Goal: Task Accomplishment & Management: Manage account settings

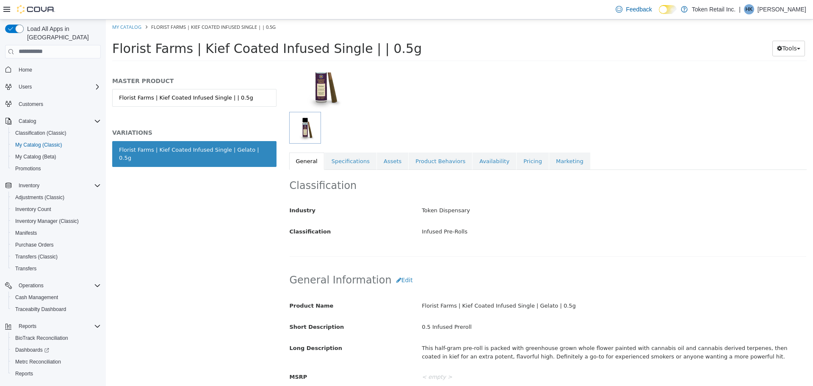
scroll to position [85, 0]
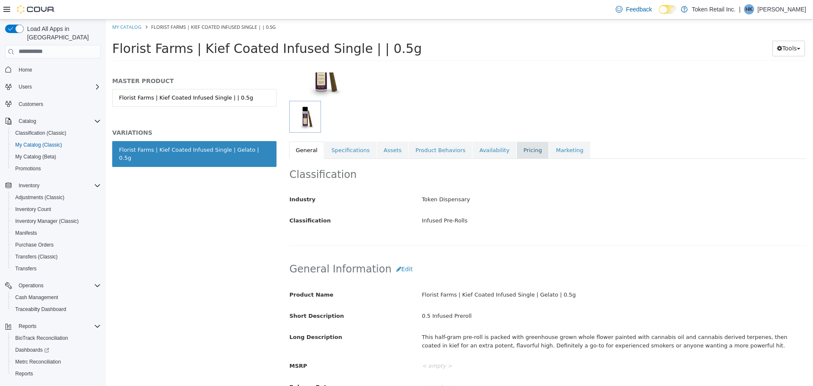
click at [521, 152] on link "Pricing" at bounding box center [533, 150] width 32 height 18
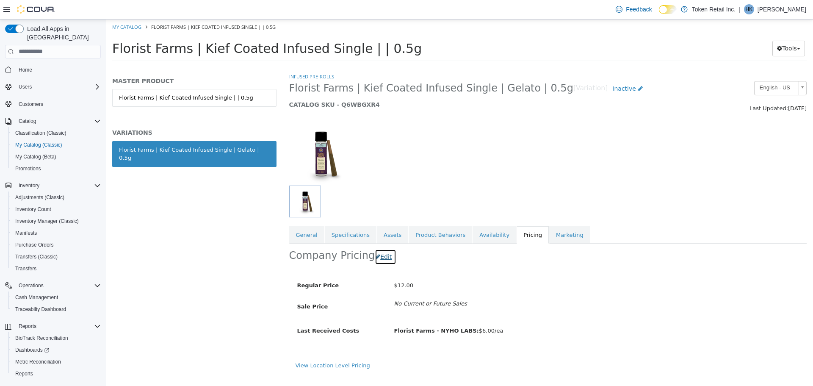
click at [381, 255] on button "Edit" at bounding box center [386, 257] width 22 height 16
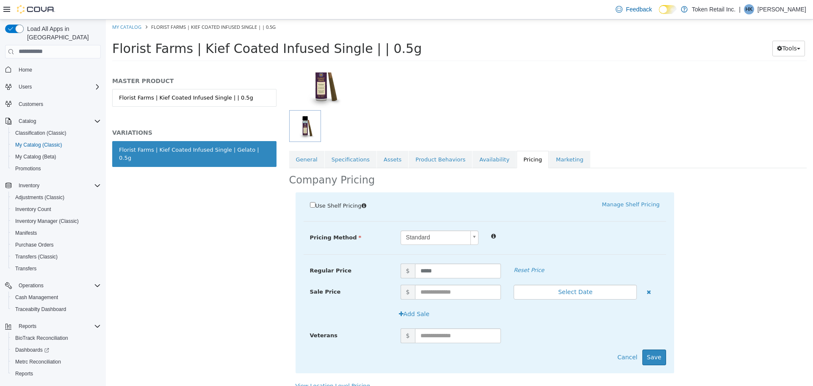
scroll to position [85, 0]
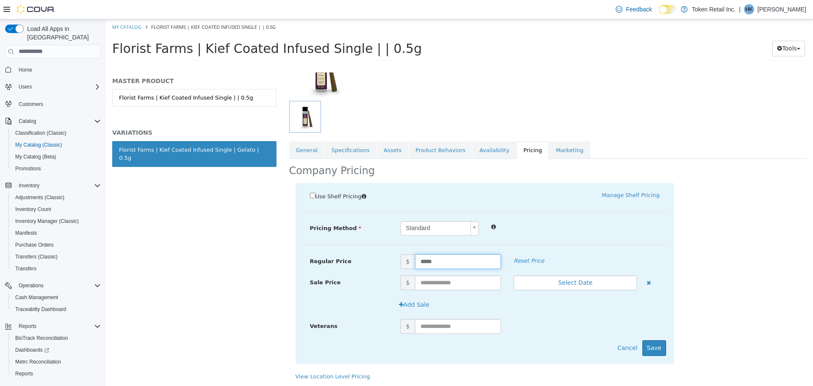
click at [446, 261] on input "*****" at bounding box center [458, 261] width 86 height 15
type input "***"
click at [651, 346] on button "Save" at bounding box center [654, 348] width 24 height 16
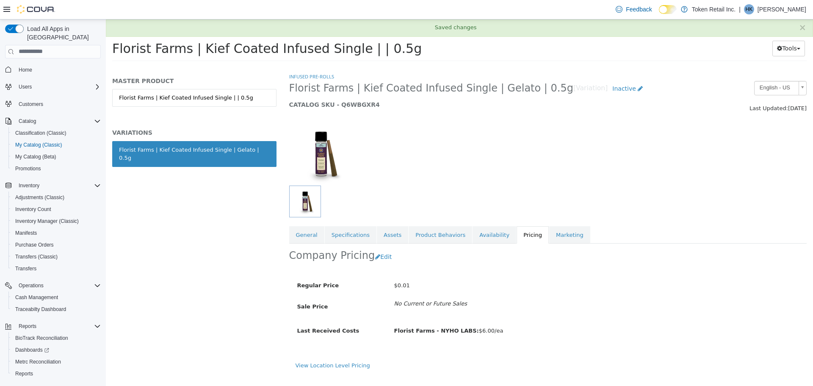
scroll to position [0, 0]
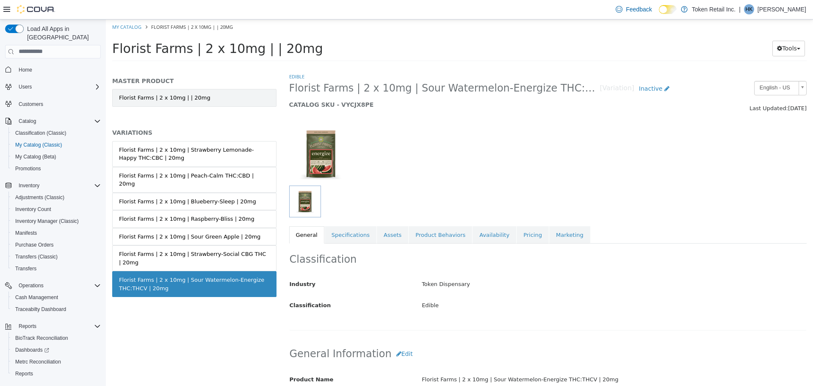
click at [221, 98] on link "Florist Farms | 2 x 10mg | | 20mg" at bounding box center [194, 98] width 164 height 18
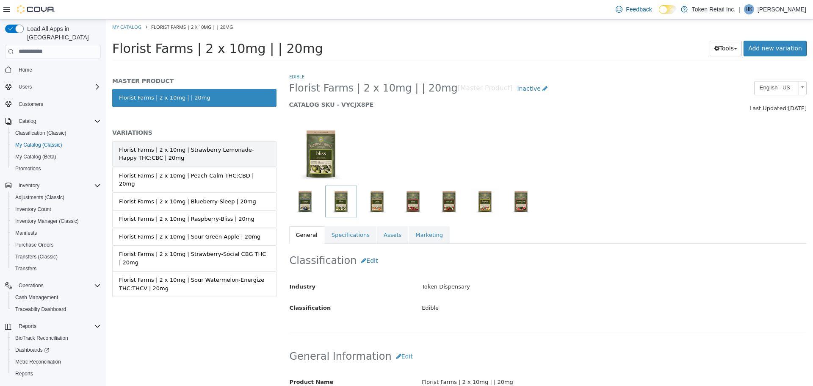
click at [223, 155] on div "Florist Farms | 2 x 10mg | Strawberry Lemonade-Happy THC:CBC | 20mg" at bounding box center [194, 153] width 151 height 17
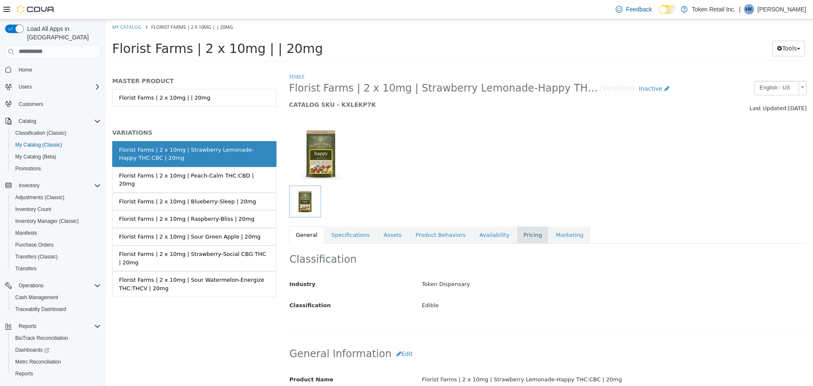
click at [517, 235] on link "Pricing" at bounding box center [533, 235] width 32 height 18
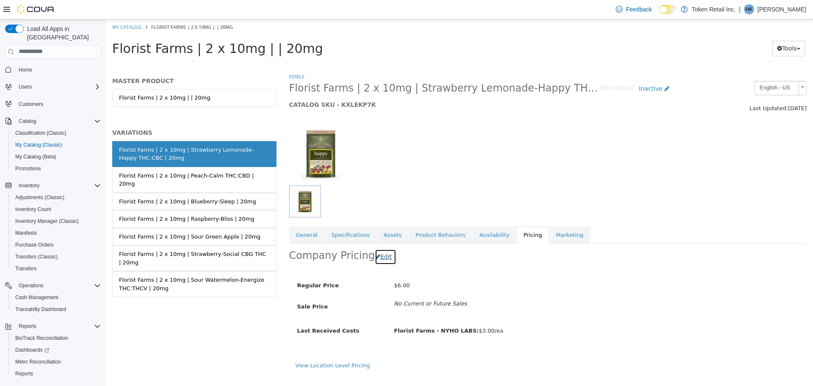
click at [376, 255] on button "Edit" at bounding box center [386, 257] width 22 height 16
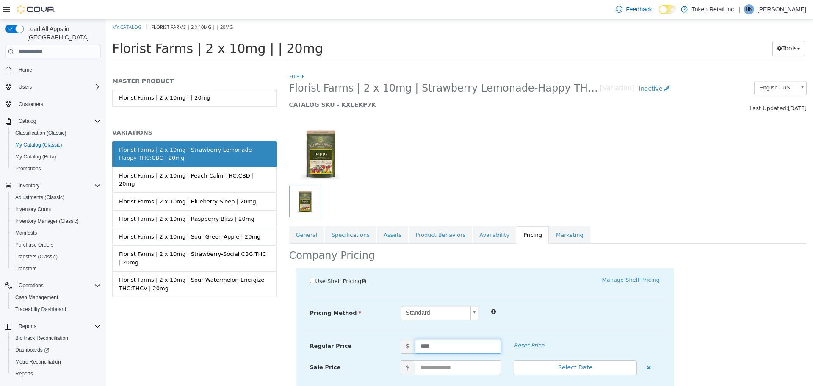
click at [439, 346] on input "****" at bounding box center [458, 345] width 86 height 15
type input "****"
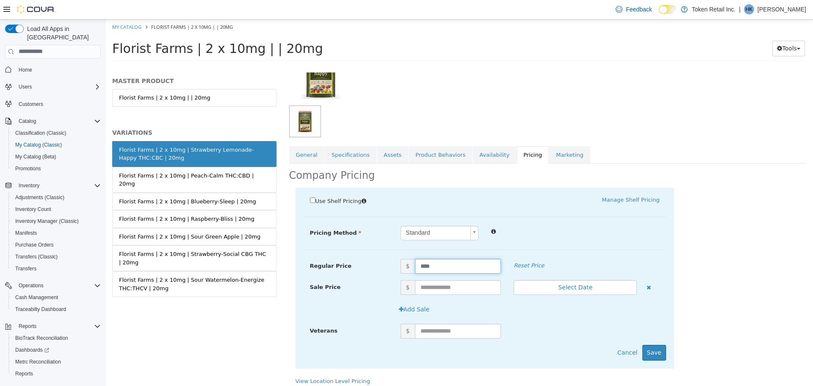
scroll to position [86, 0]
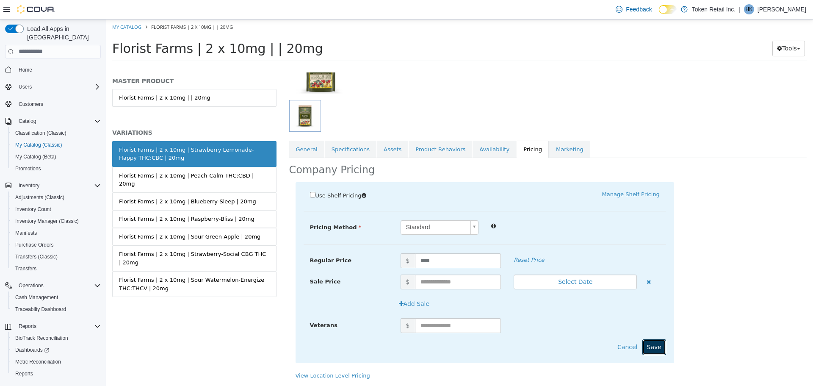
click at [645, 341] on button "Save" at bounding box center [654, 347] width 24 height 16
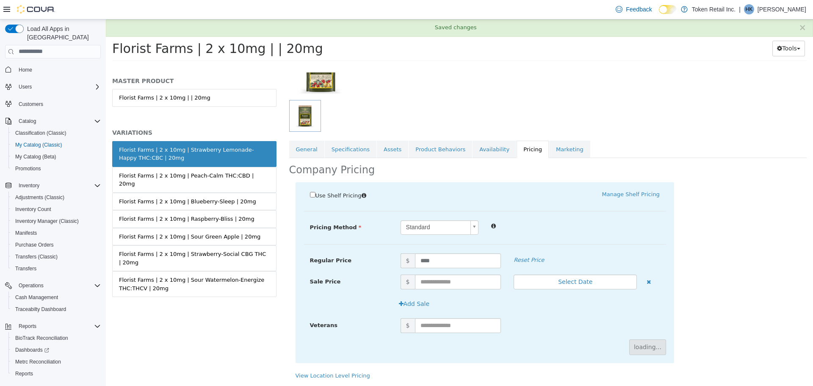
scroll to position [0, 0]
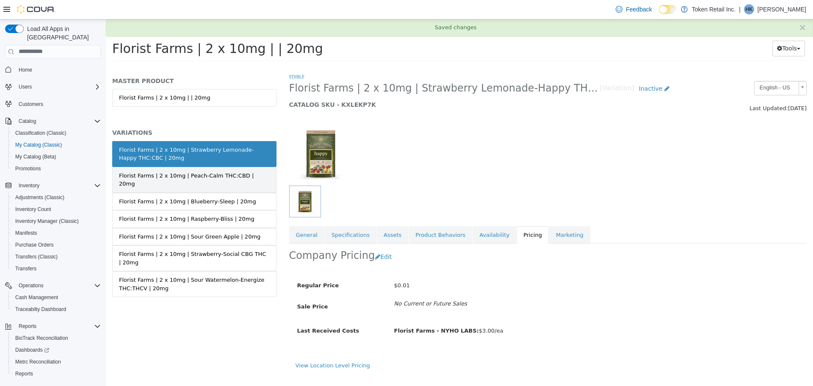
click at [205, 172] on div "Florist Farms | 2 x 10mg | Peach-Calm THC:CBD | 20mg" at bounding box center [194, 179] width 151 height 17
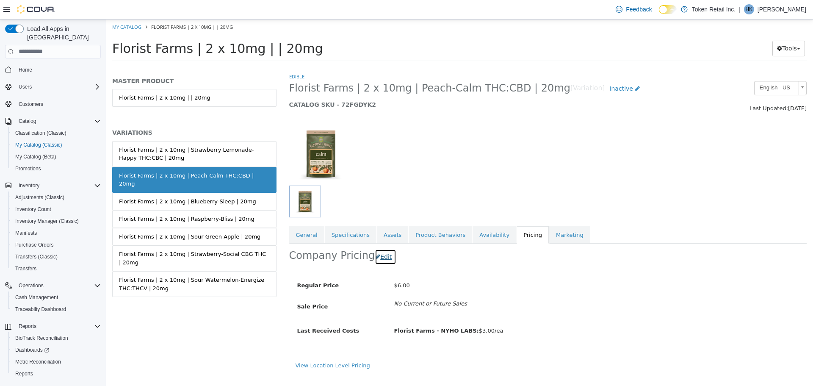
click at [381, 257] on button "Edit" at bounding box center [386, 257] width 22 height 16
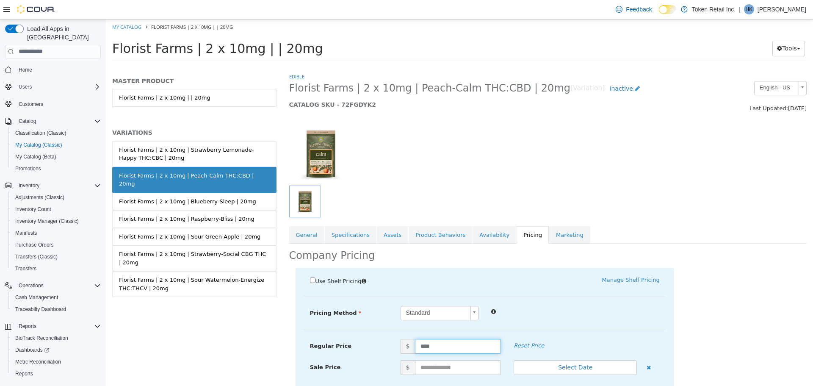
click at [445, 349] on input "****" at bounding box center [458, 345] width 86 height 15
type input "****"
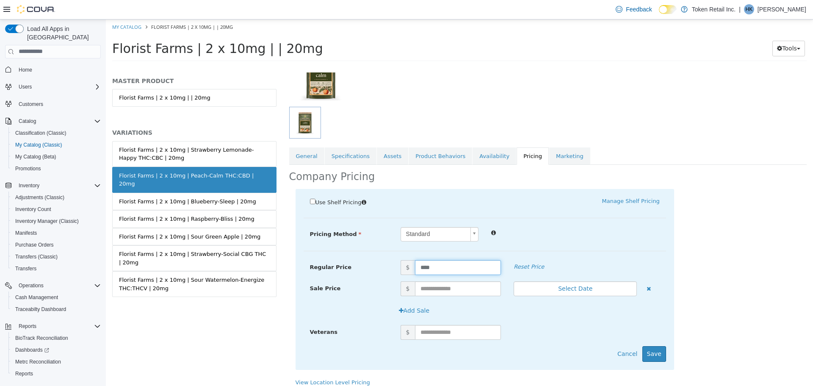
scroll to position [86, 0]
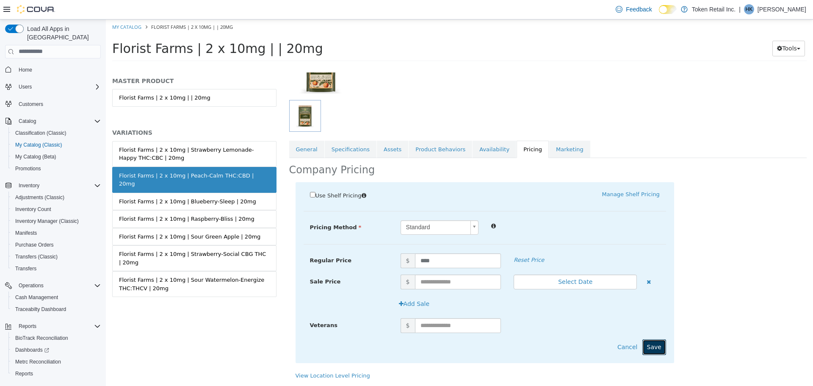
click at [659, 343] on button "Save" at bounding box center [654, 347] width 24 height 16
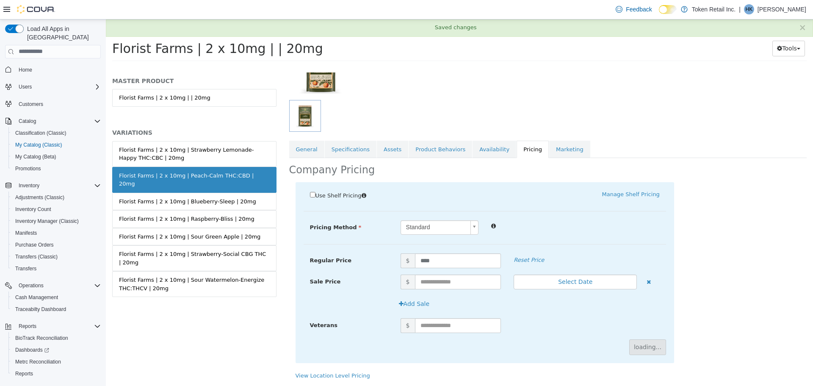
scroll to position [0, 0]
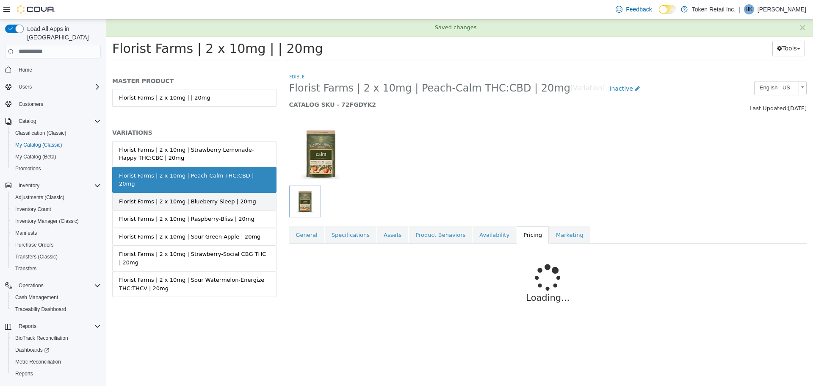
click at [194, 197] on div "Florist Farms | 2 x 10mg | Blueberry-Sleep | 20mg" at bounding box center [187, 201] width 137 height 8
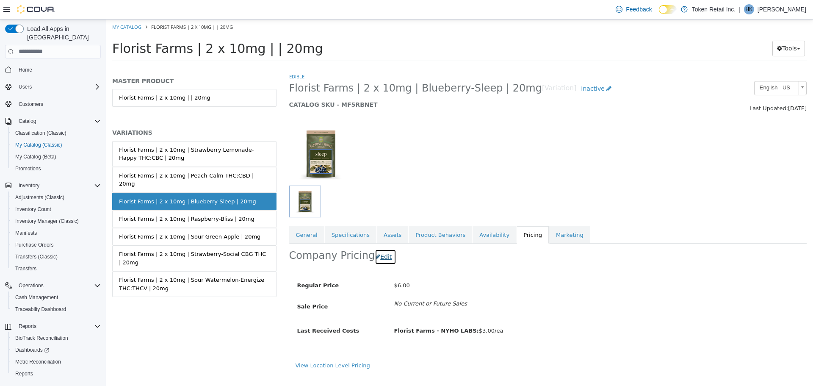
click at [383, 257] on button "Edit" at bounding box center [386, 257] width 22 height 16
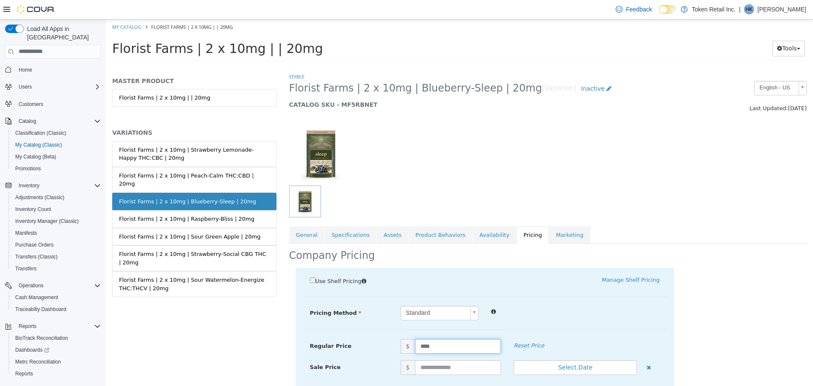
click at [445, 346] on input "****" at bounding box center [458, 345] width 86 height 15
type input "****"
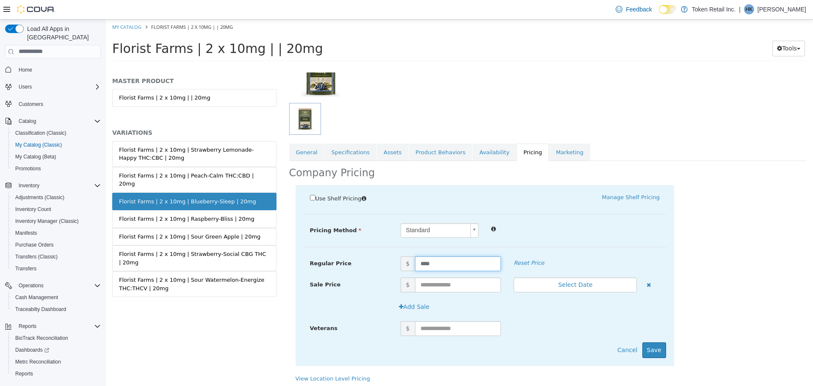
scroll to position [86, 0]
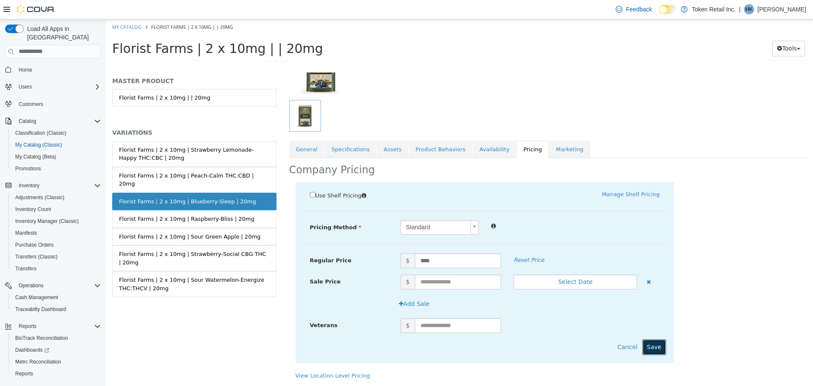
click at [657, 341] on button "Save" at bounding box center [654, 347] width 24 height 16
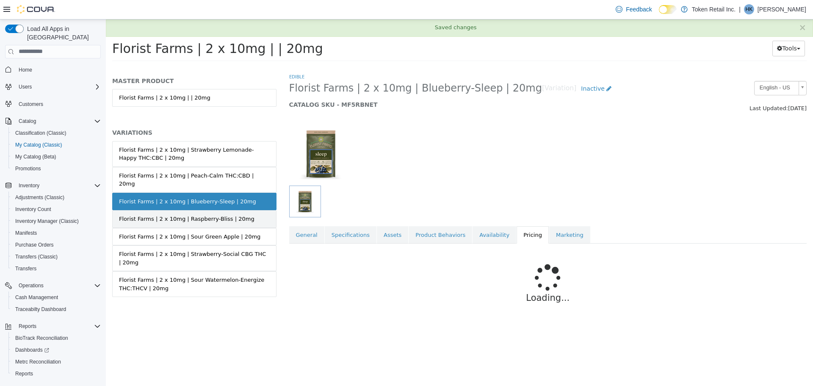
scroll to position [0, 0]
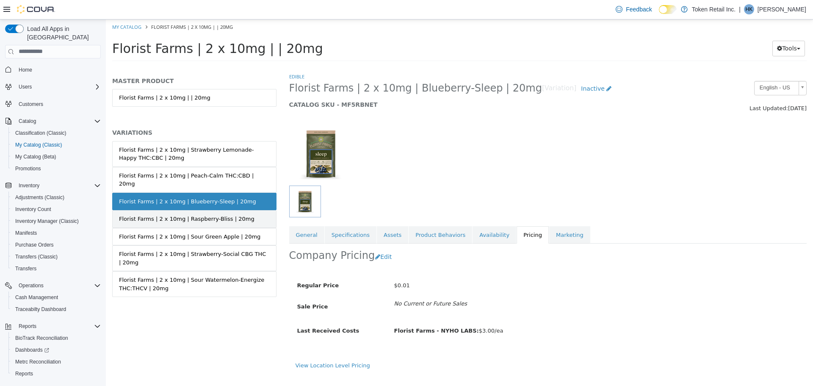
click at [207, 214] on div "Florist Farms | 2 x 10mg | Raspberry-Bliss | 20mg" at bounding box center [187, 218] width 136 height 8
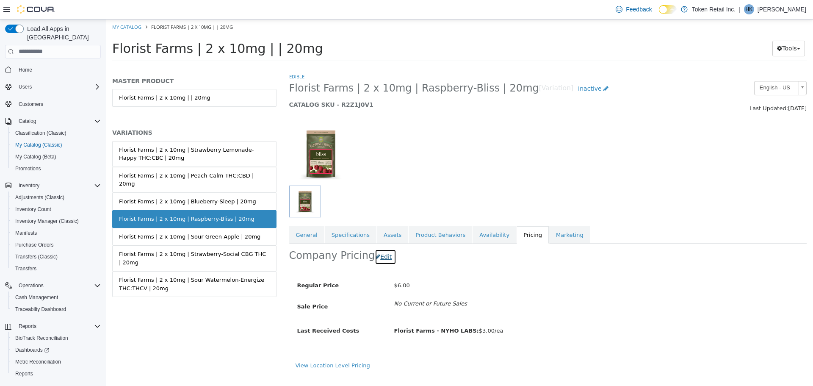
click at [385, 258] on button "Edit" at bounding box center [386, 257] width 22 height 16
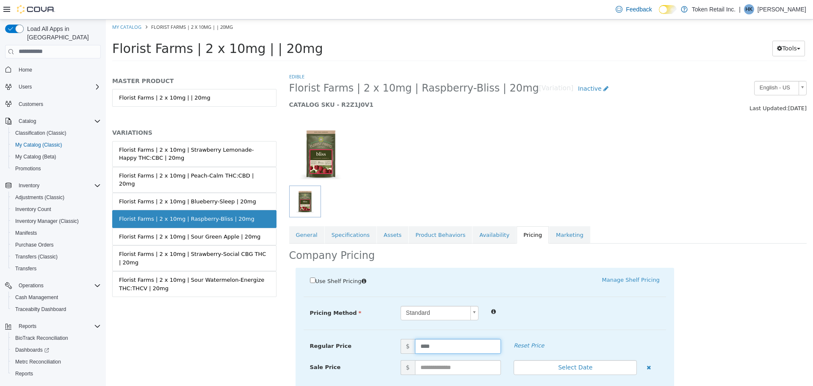
click at [441, 346] on input "****" at bounding box center [458, 345] width 86 height 15
click at [442, 346] on input "****" at bounding box center [458, 345] width 86 height 15
type input "****"
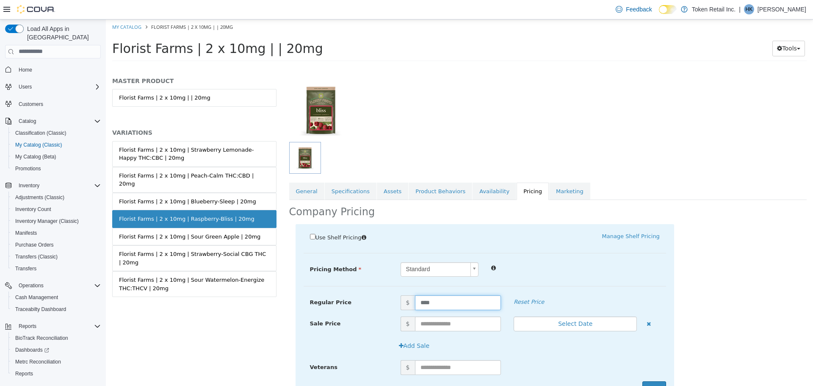
scroll to position [85, 0]
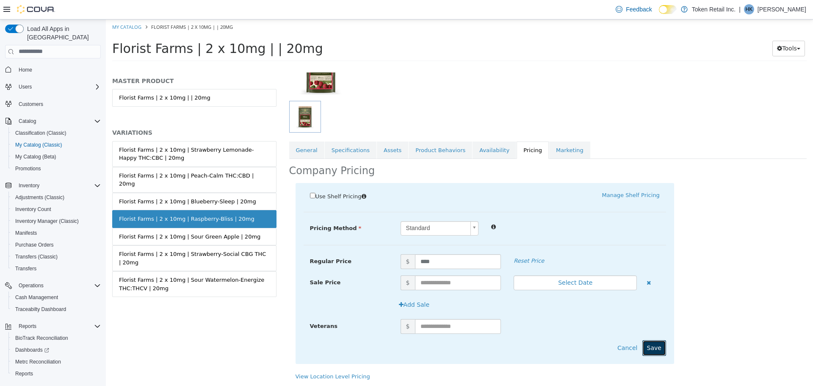
click at [656, 348] on button "Save" at bounding box center [654, 348] width 24 height 16
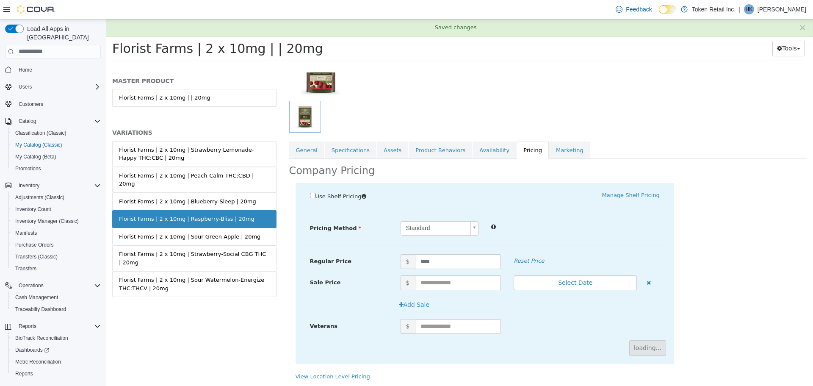
scroll to position [0, 0]
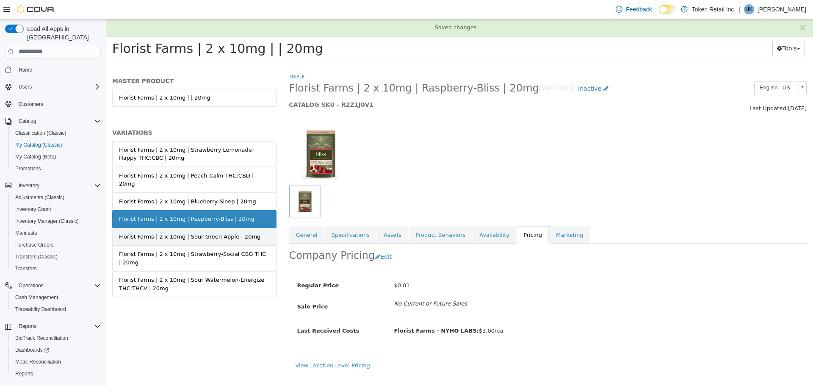
click at [216, 232] on div "Florist Farms | 2 x 10mg | Sour Green Apple | 20mg" at bounding box center [189, 236] width 141 height 8
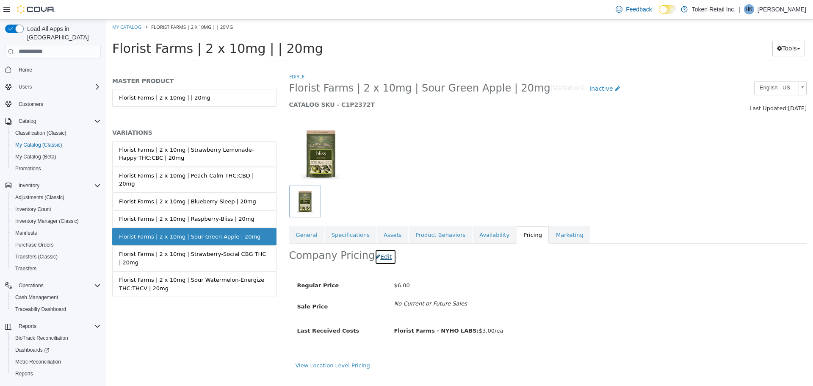
click at [377, 256] on button "Edit" at bounding box center [386, 257] width 22 height 16
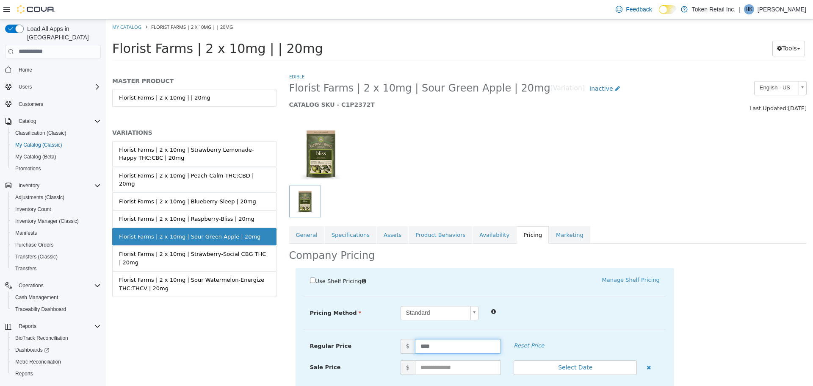
click at [449, 345] on input "****" at bounding box center [458, 345] width 86 height 15
type input "****"
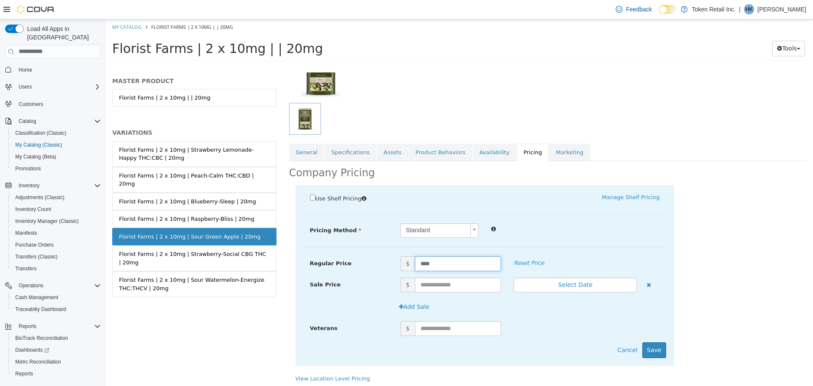
scroll to position [86, 0]
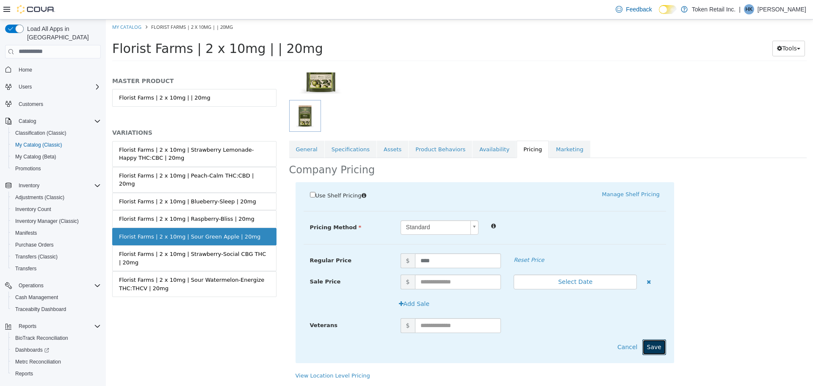
click at [653, 342] on button "Save" at bounding box center [654, 347] width 24 height 16
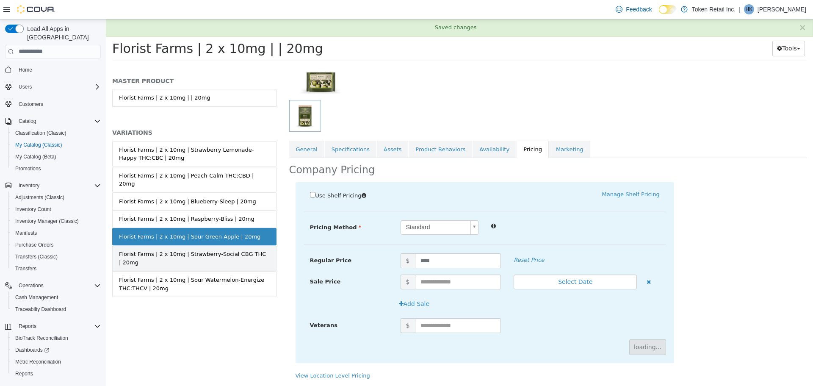
scroll to position [0, 0]
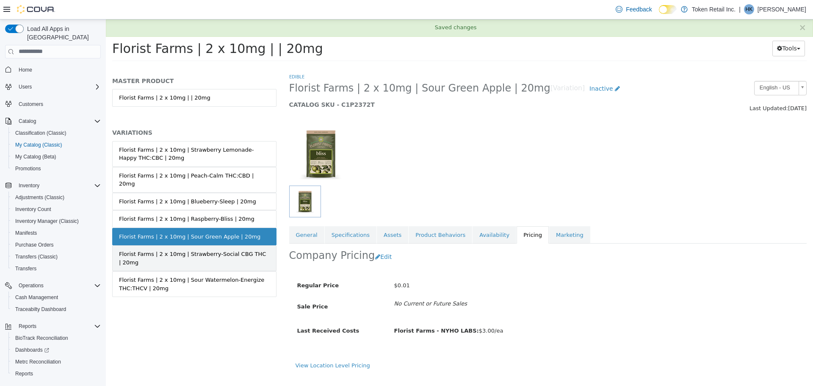
click at [232, 249] on div "Florist Farms | 2 x 10mg | Strawberry-Social CBG THC | 20mg" at bounding box center [194, 257] width 151 height 17
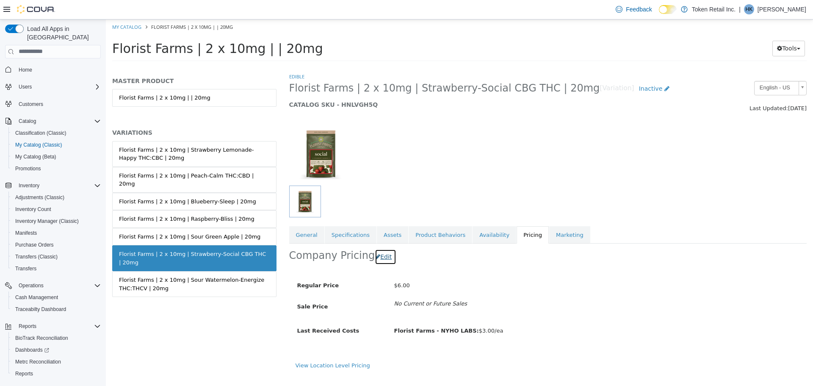
click at [379, 256] on button "Edit" at bounding box center [386, 257] width 22 height 16
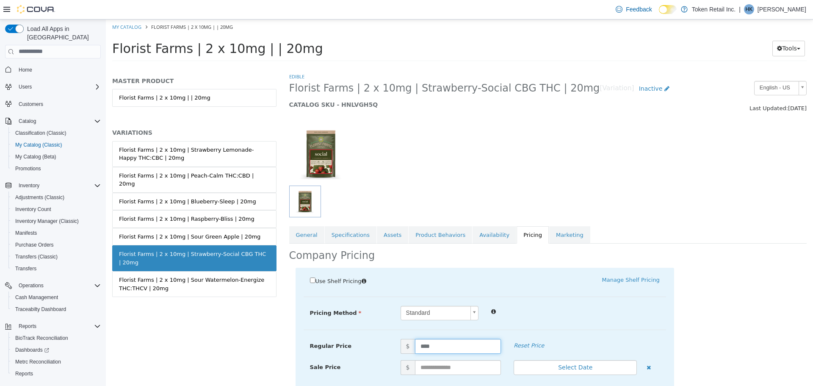
click at [438, 343] on input "****" at bounding box center [458, 345] width 86 height 15
type input "****"
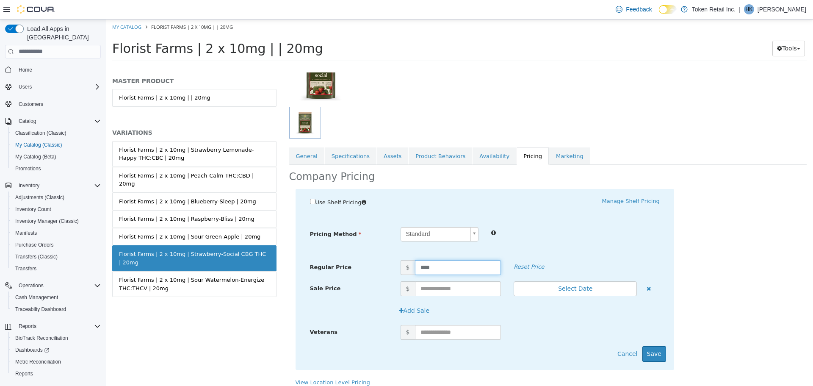
scroll to position [86, 0]
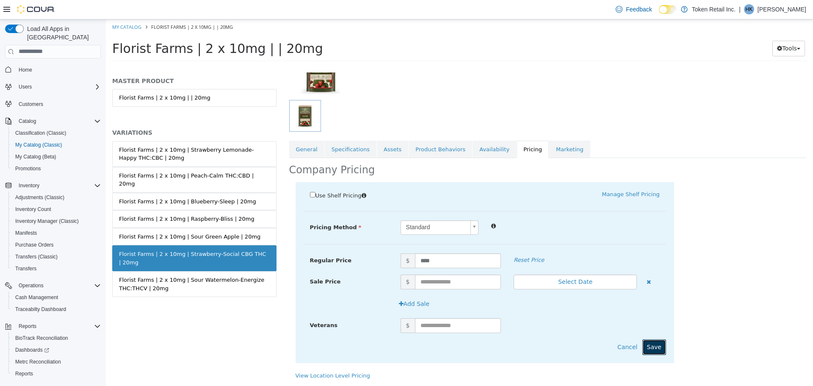
click at [650, 341] on button "Save" at bounding box center [654, 347] width 24 height 16
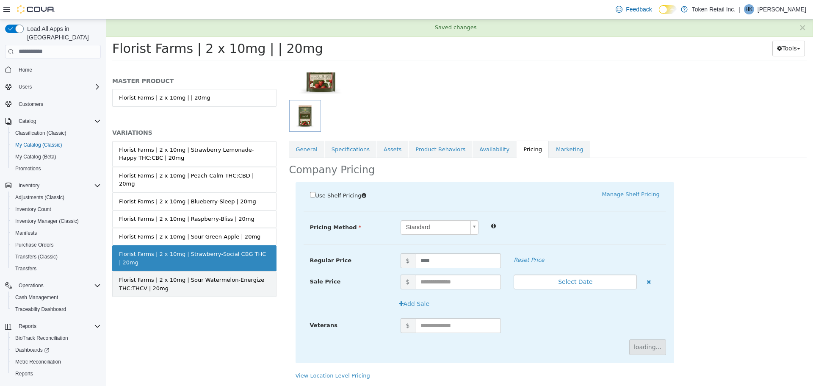
scroll to position [0, 0]
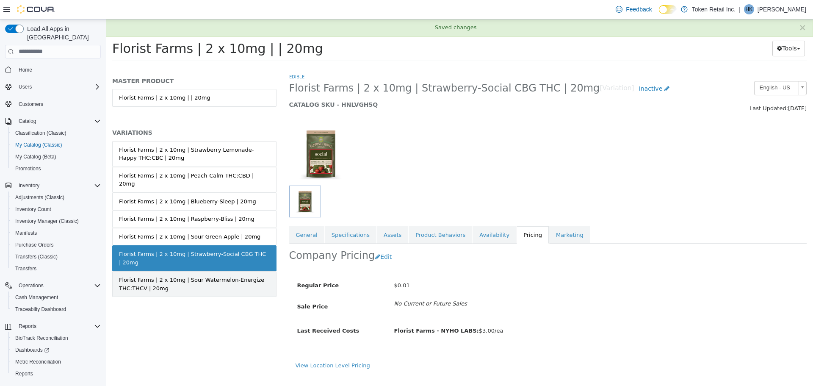
click at [209, 275] on div "Florist Farms | 2 x 10mg | Sour Watermelon-Energize THC:THCV | 20mg" at bounding box center [194, 283] width 151 height 17
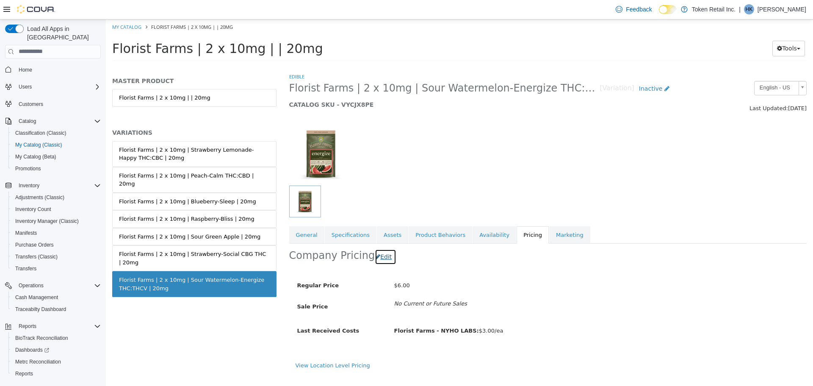
click at [385, 256] on button "Edit" at bounding box center [386, 257] width 22 height 16
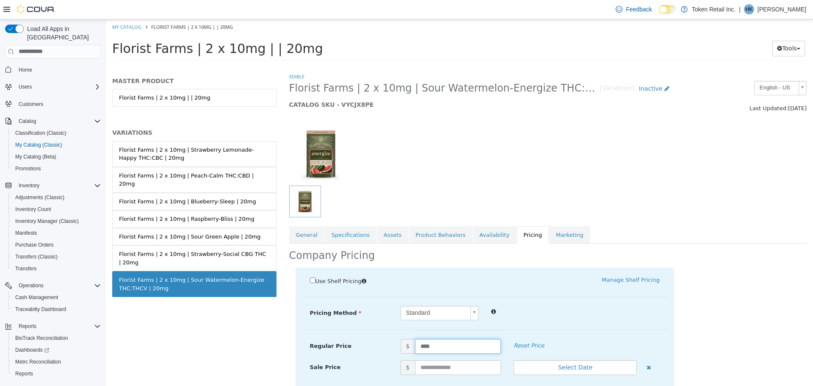
click at [445, 344] on input "****" at bounding box center [458, 345] width 86 height 15
type input "****"
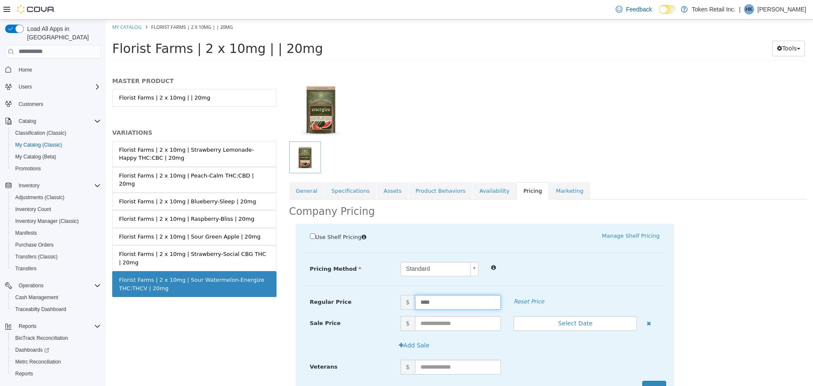
scroll to position [85, 0]
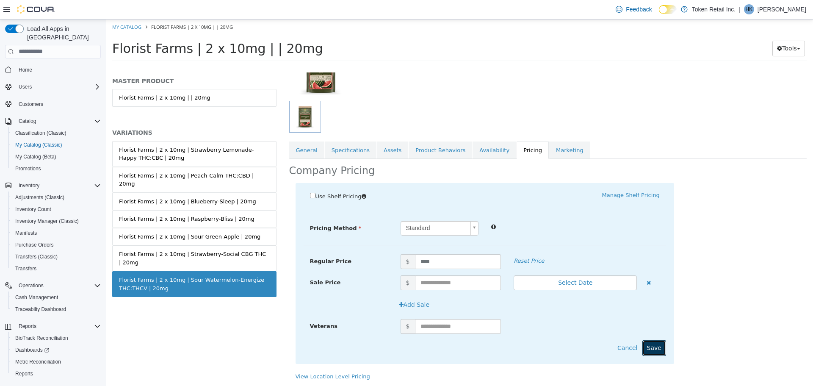
click at [657, 345] on button "Save" at bounding box center [654, 348] width 24 height 16
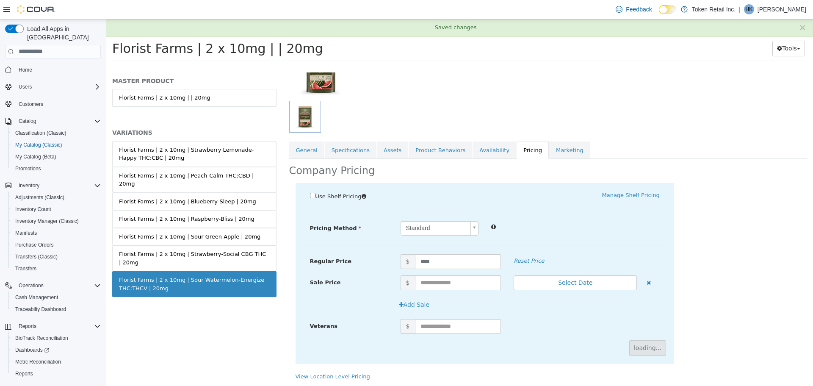
scroll to position [0, 0]
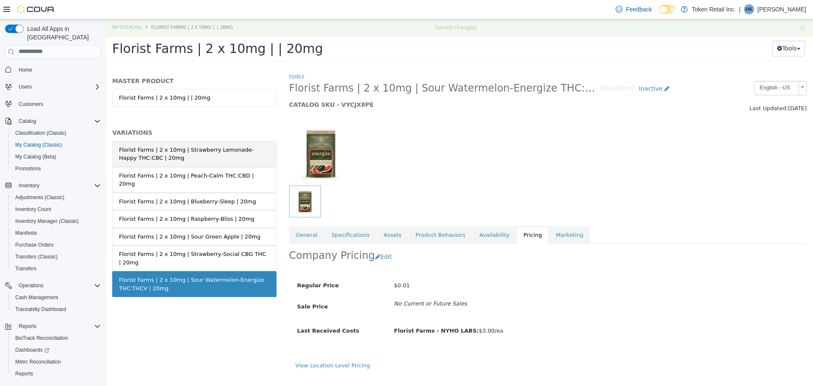
click at [210, 152] on div "Florist Farms | 2 x 10mg | Strawberry Lemonade-Happy THC:CBC | 20mg" at bounding box center [194, 153] width 151 height 17
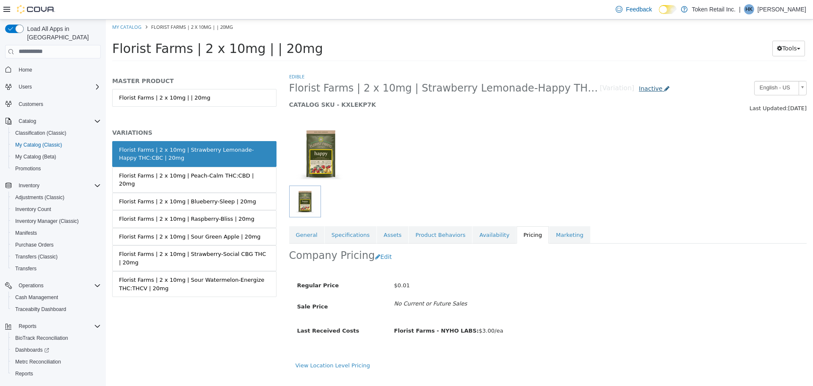
click at [656, 91] on span "Inactive" at bounding box center [651, 88] width 24 height 7
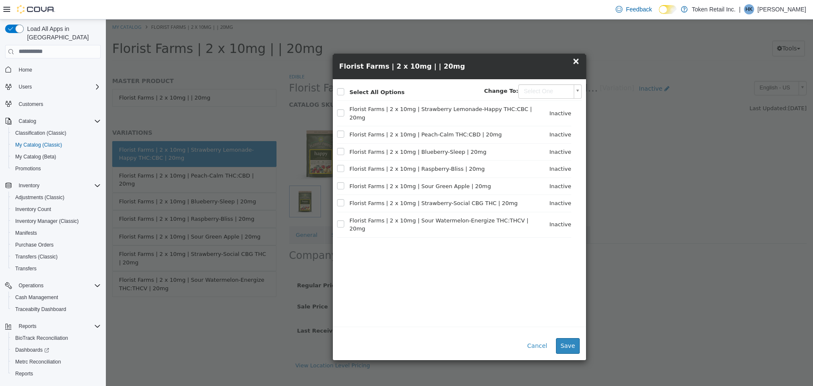
click at [574, 61] on span "×" at bounding box center [576, 60] width 8 height 10
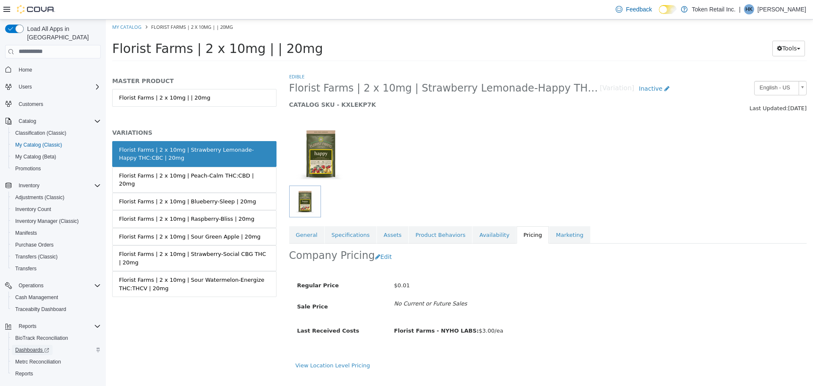
click at [36, 346] on span "Dashboards" at bounding box center [32, 349] width 34 height 7
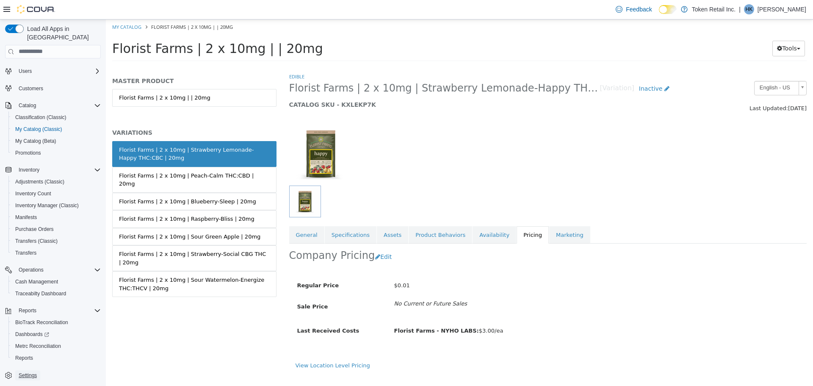
click at [35, 372] on span "Settings" at bounding box center [28, 375] width 18 height 7
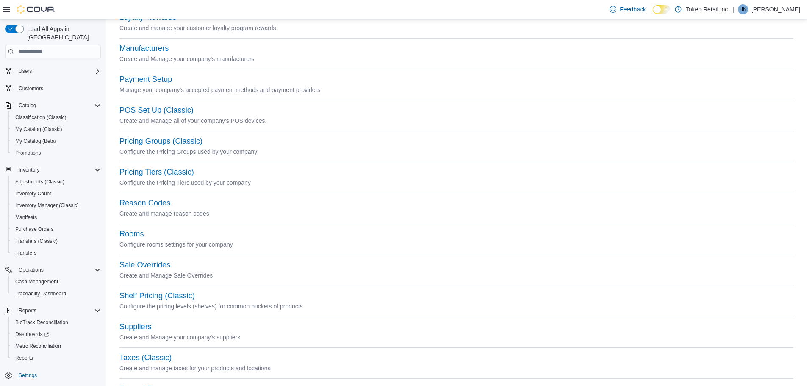
scroll to position [193, 0]
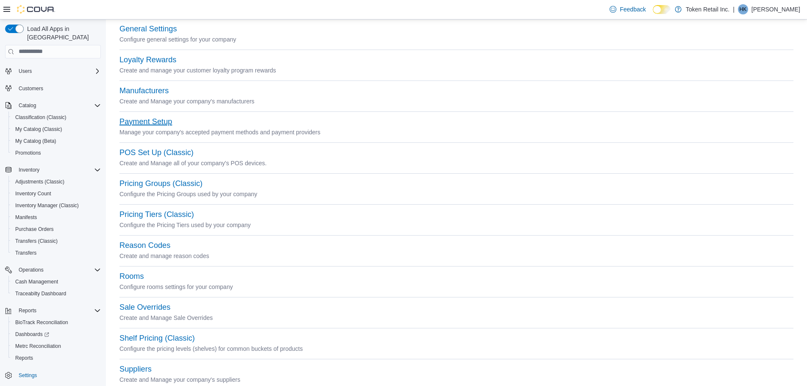
click at [141, 123] on button "Payment Setup" at bounding box center [145, 121] width 53 height 9
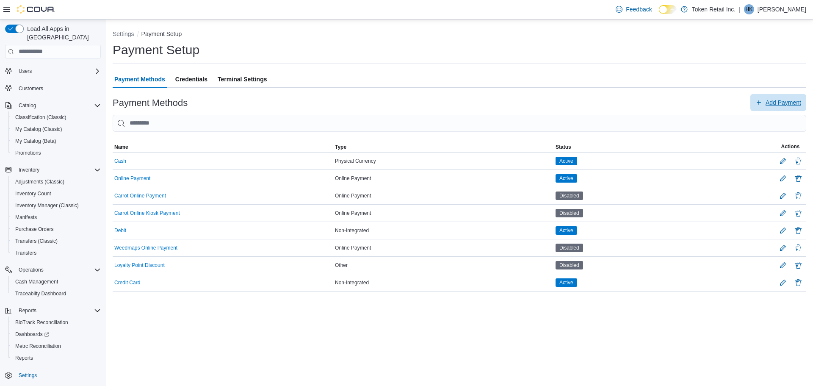
click at [769, 103] on span "Add Payment" at bounding box center [784, 102] width 36 height 8
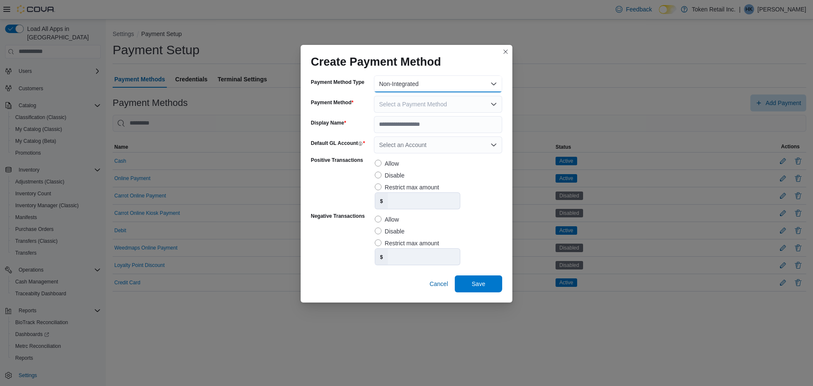
click at [474, 83] on button "Non-Integrated" at bounding box center [438, 83] width 128 height 17
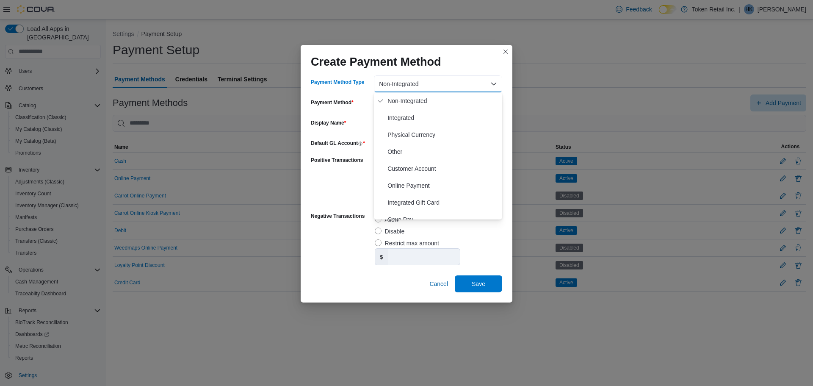
click at [474, 83] on button "Non-Integrated" at bounding box center [438, 83] width 128 height 17
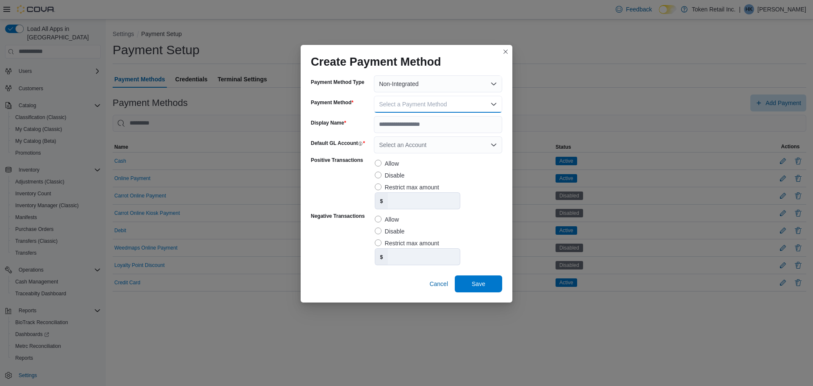
click at [473, 101] on button "Select a Payment Method" at bounding box center [438, 104] width 128 height 17
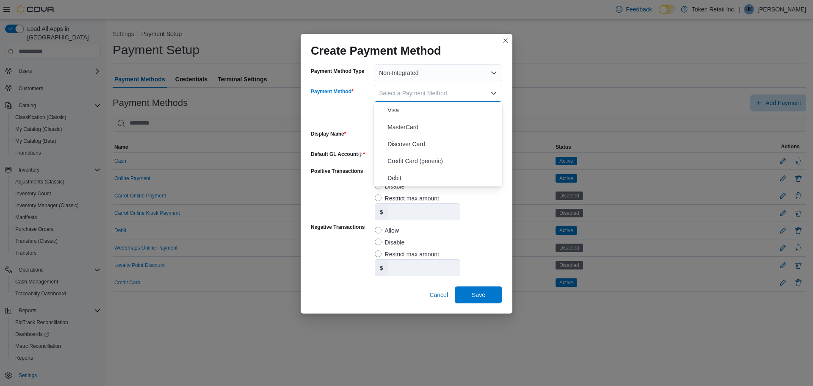
click at [473, 102] on button "Visa" at bounding box center [438, 110] width 128 height 17
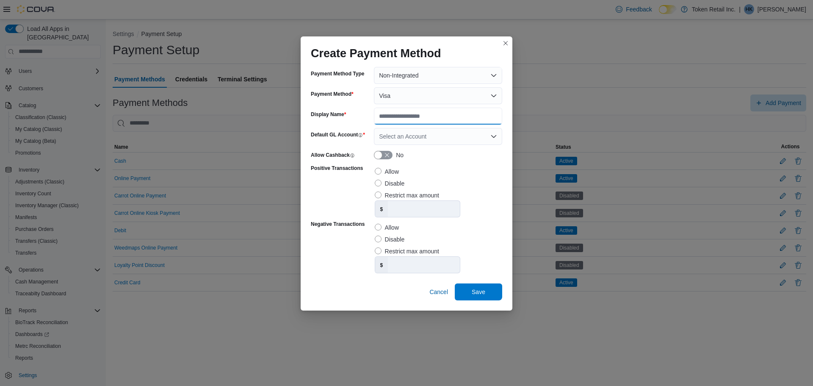
click at [465, 125] on input "Display Name" at bounding box center [438, 116] width 128 height 17
click at [506, 43] on button "Closes this modal window" at bounding box center [506, 43] width 10 height 10
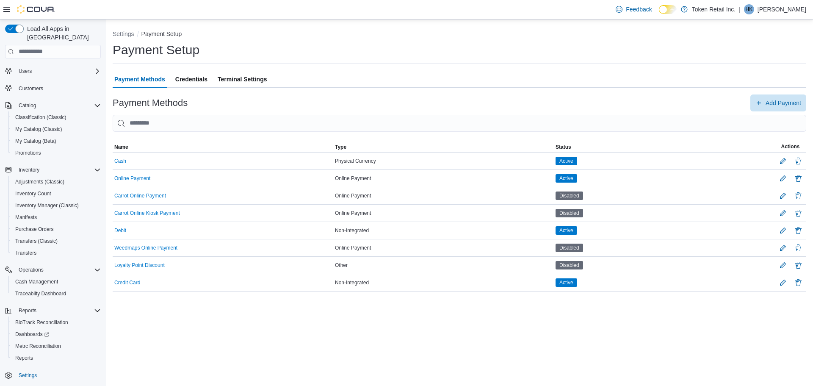
click at [179, 75] on span "Credentials" at bounding box center [191, 79] width 32 height 17
click at [257, 79] on span "Terminal Settings" at bounding box center [242, 79] width 49 height 17
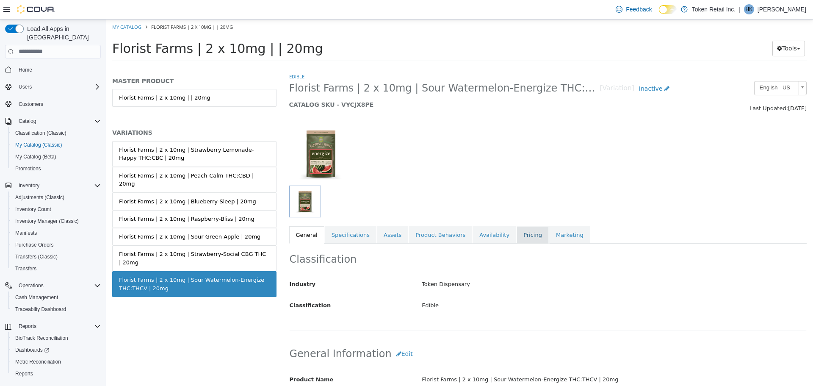
click at [517, 239] on link "Pricing" at bounding box center [533, 235] width 32 height 18
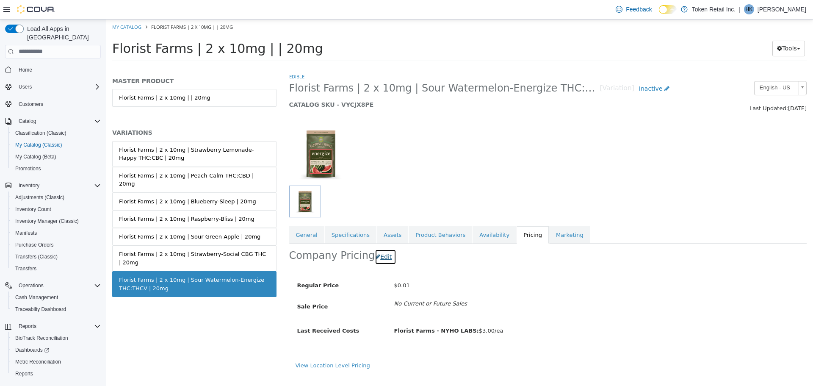
click at [379, 257] on button "Edit" at bounding box center [386, 257] width 22 height 16
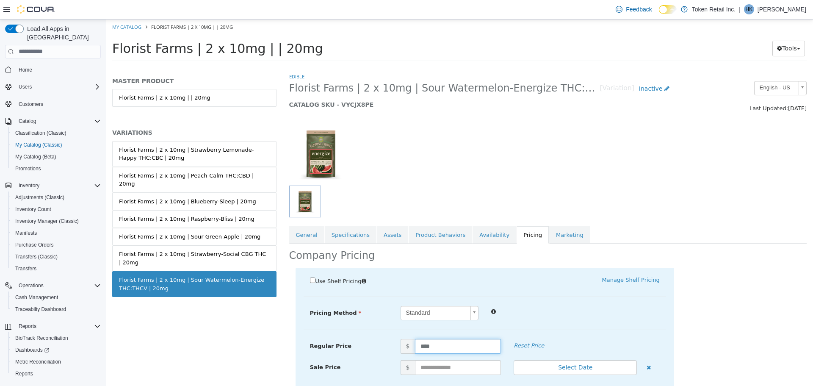
click at [446, 346] on input "****" at bounding box center [458, 345] width 86 height 15
type input "*"
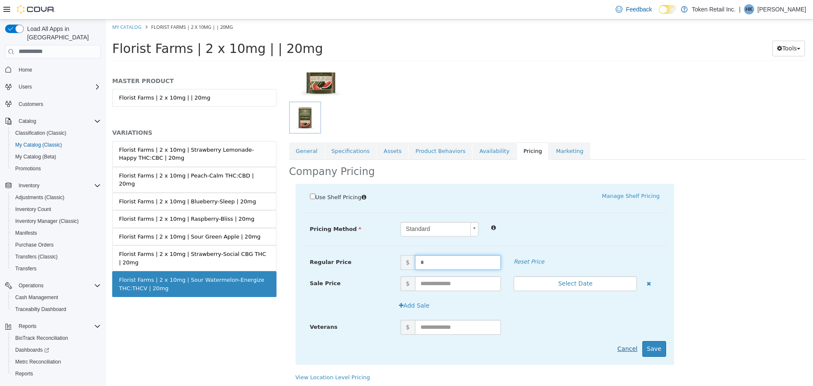
scroll to position [85, 0]
click at [653, 347] on button "Save" at bounding box center [654, 348] width 24 height 16
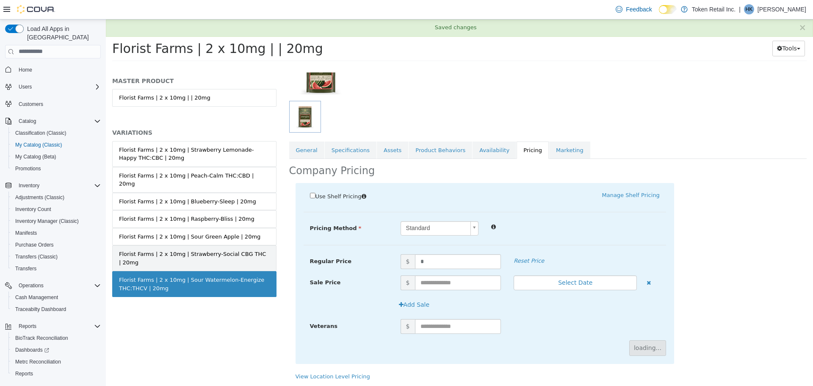
scroll to position [0, 0]
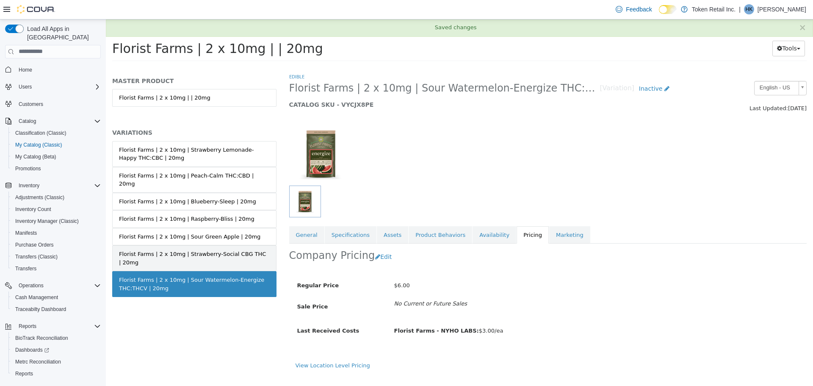
click at [180, 249] on div "Florist Farms | 2 x 10mg | Strawberry-Social CBG THC | 20mg" at bounding box center [194, 257] width 151 height 17
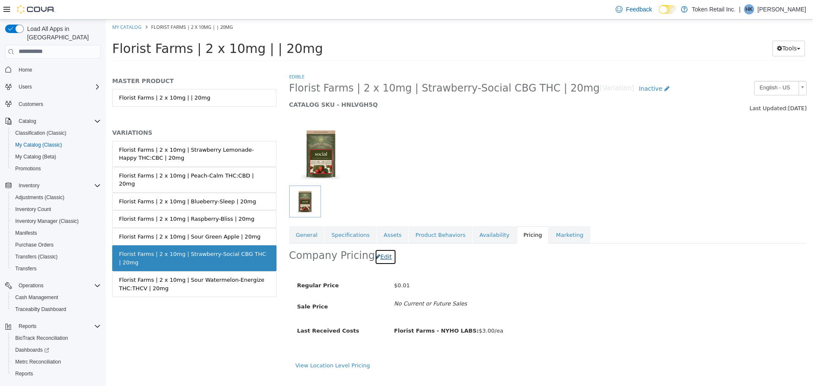
click at [382, 257] on button "Edit" at bounding box center [386, 257] width 22 height 16
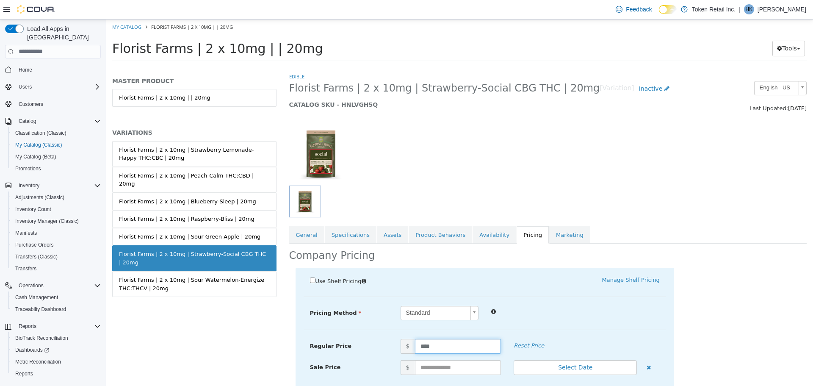
click at [439, 346] on input "****" at bounding box center [458, 345] width 86 height 15
type input "*"
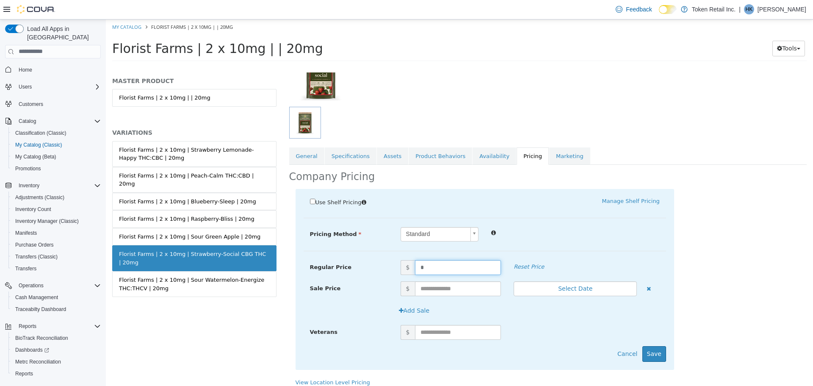
scroll to position [86, 0]
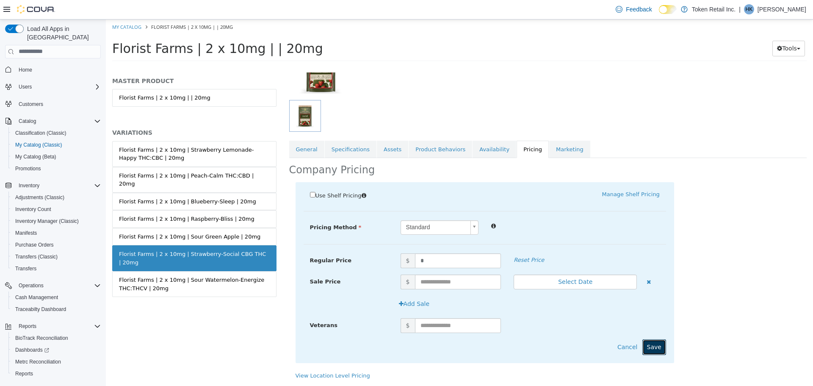
click at [650, 351] on button "Save" at bounding box center [654, 347] width 24 height 16
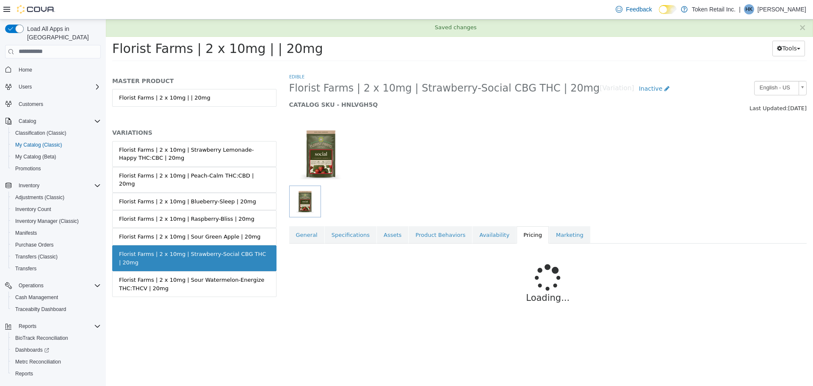
scroll to position [0, 0]
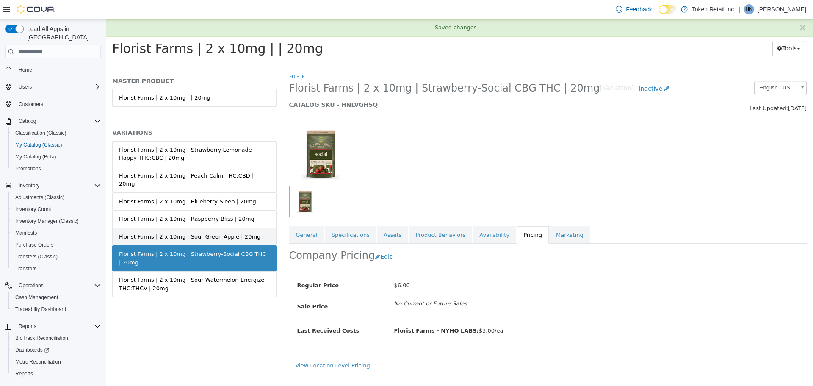
click at [214, 232] on div "Florist Farms | 2 x 10mg | Sour Green Apple | 20mg" at bounding box center [189, 236] width 141 height 8
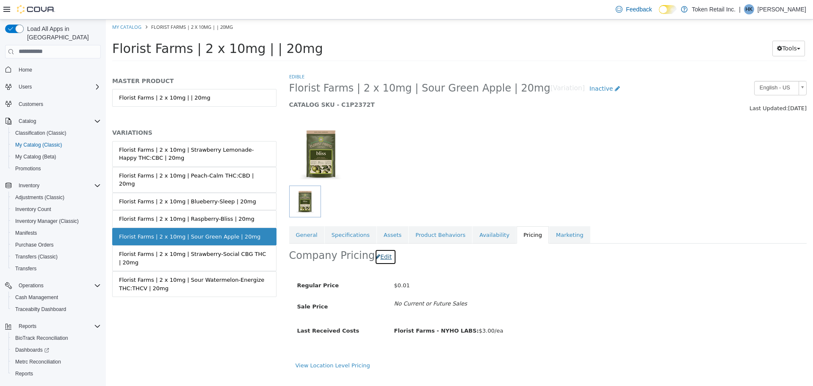
click at [383, 257] on button "Edit" at bounding box center [386, 257] width 22 height 16
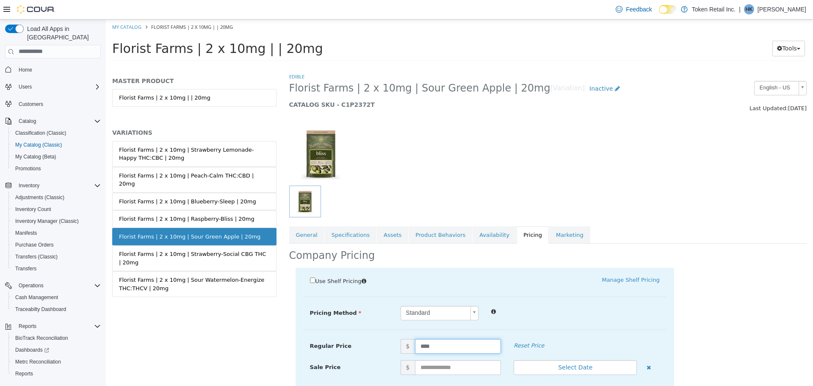
click at [440, 343] on input "****" at bounding box center [458, 345] width 86 height 15
type input "*"
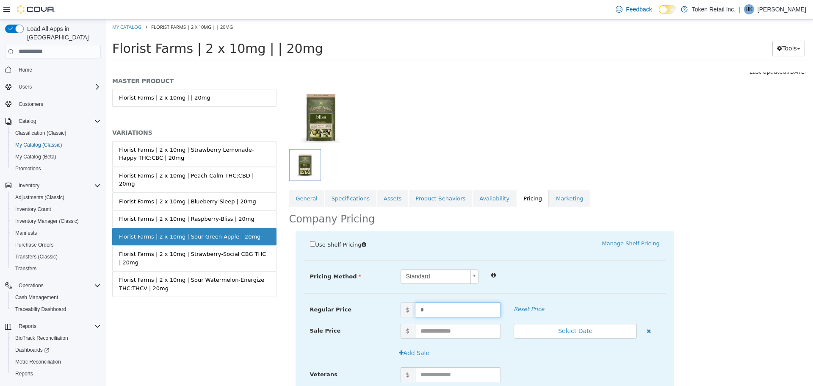
scroll to position [85, 0]
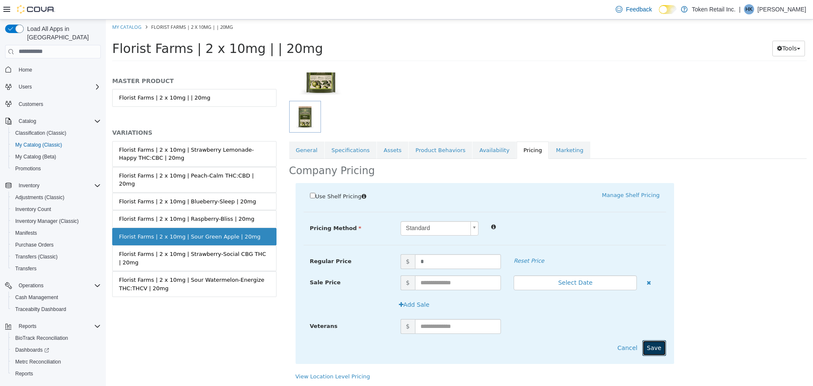
click at [656, 347] on button "Save" at bounding box center [654, 348] width 24 height 16
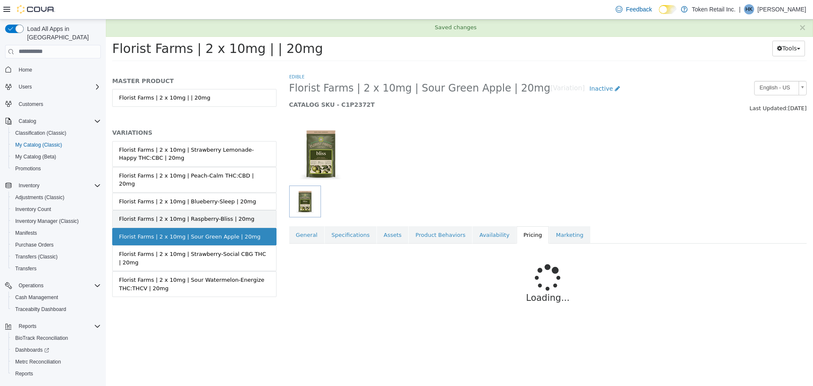
scroll to position [0, 0]
click at [224, 214] on div "Florist Farms | 2 x 10mg | Raspberry-Bliss | 20mg" at bounding box center [187, 218] width 136 height 8
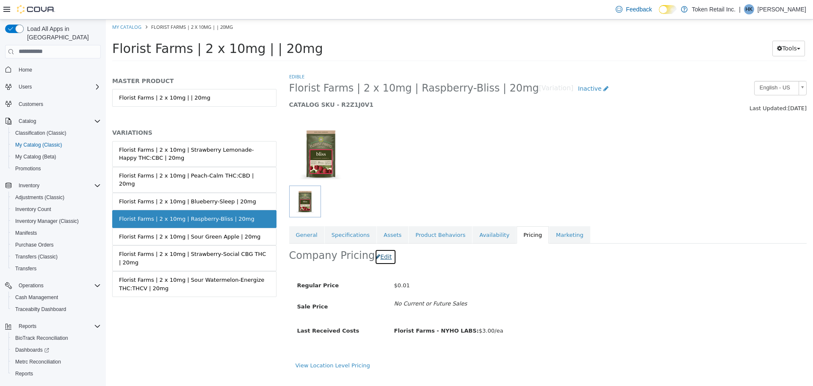
click at [384, 260] on button "Edit" at bounding box center [386, 257] width 22 height 16
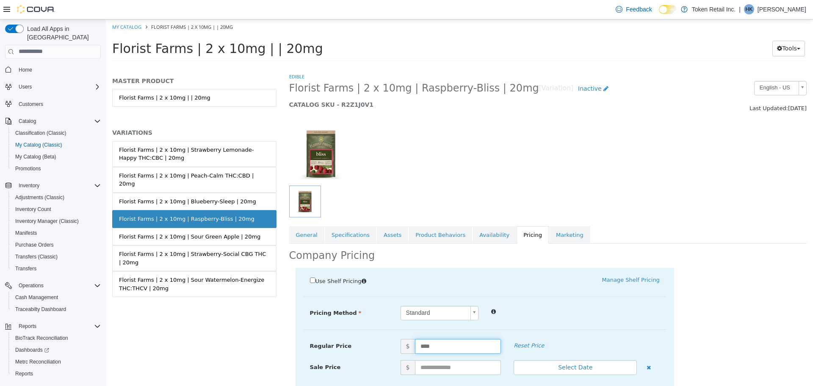
click at [430, 344] on input "****" at bounding box center [458, 345] width 86 height 15
type input "*"
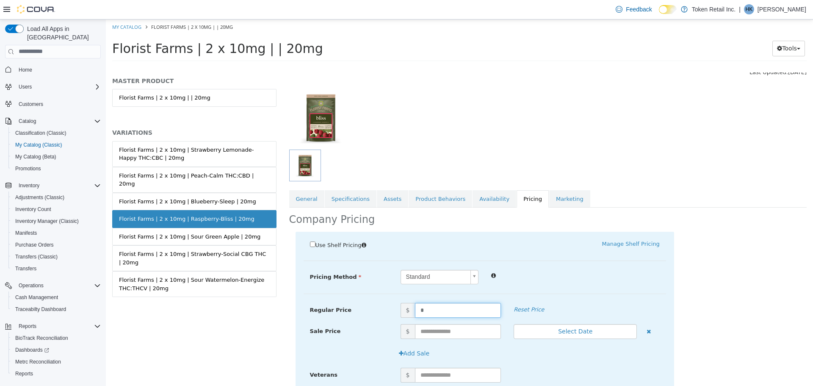
scroll to position [85, 0]
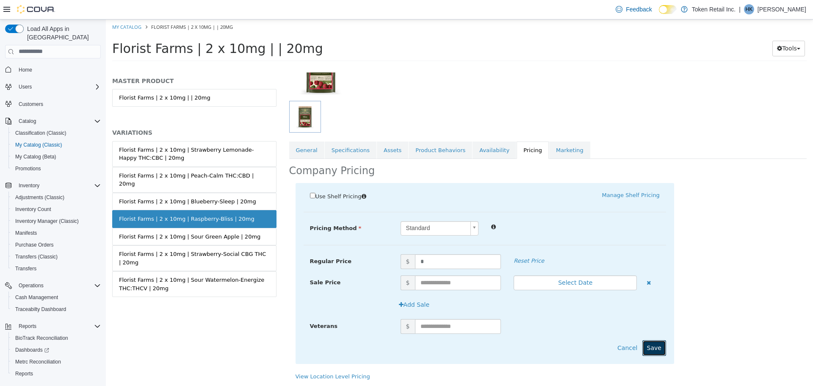
click at [645, 347] on button "Save" at bounding box center [654, 348] width 24 height 16
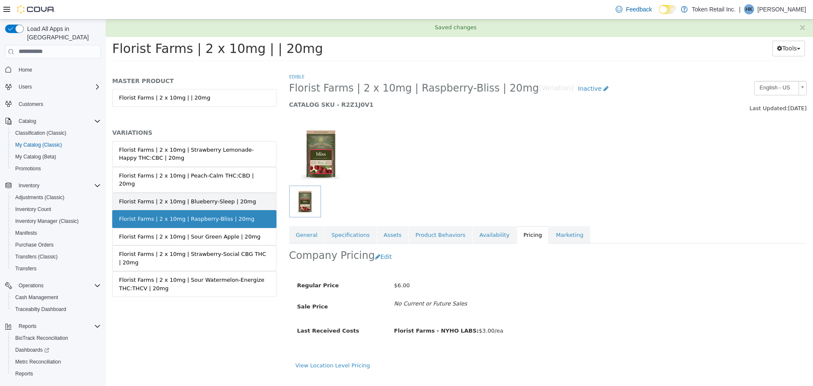
scroll to position [0, 0]
click at [205, 197] on div "Florist Farms | 2 x 10mg | Blueberry-Sleep | 20mg" at bounding box center [187, 201] width 137 height 8
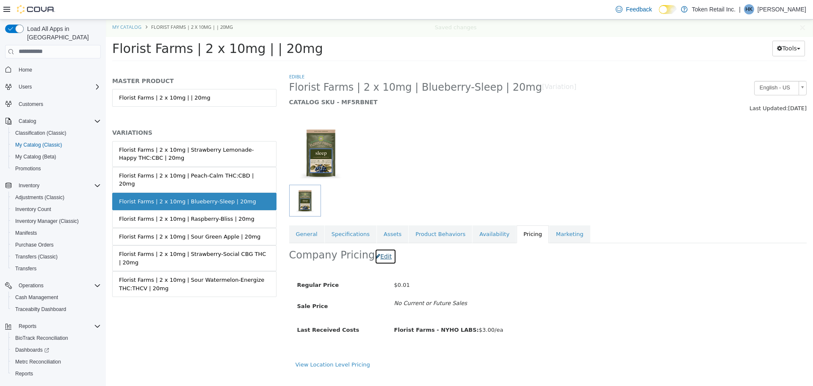
click at [375, 252] on button "Edit" at bounding box center [386, 256] width 22 height 16
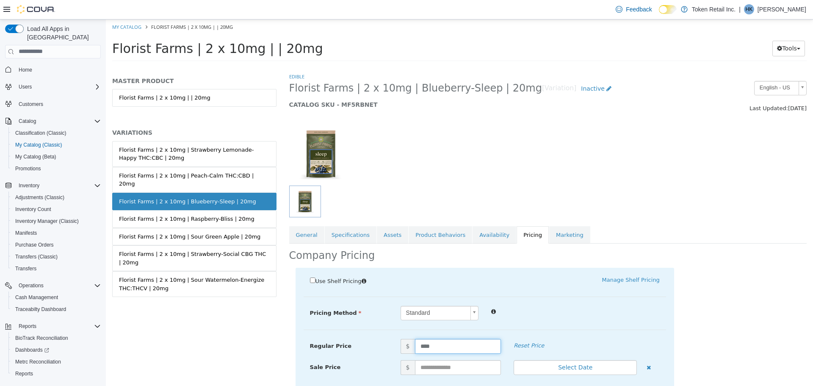
click at [441, 345] on input "****" at bounding box center [458, 345] width 86 height 15
type input "*"
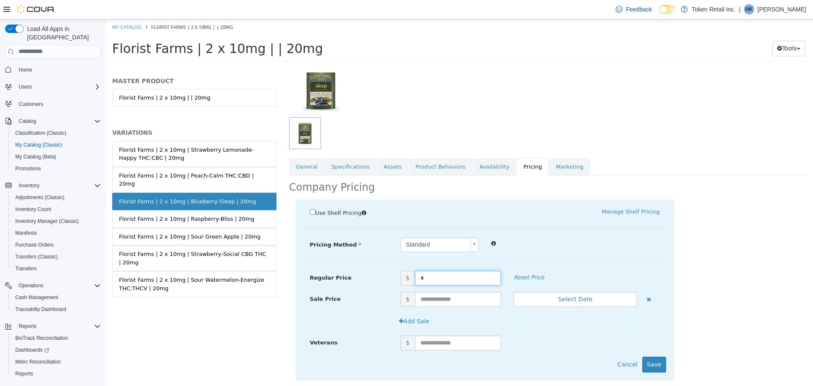
scroll to position [86, 0]
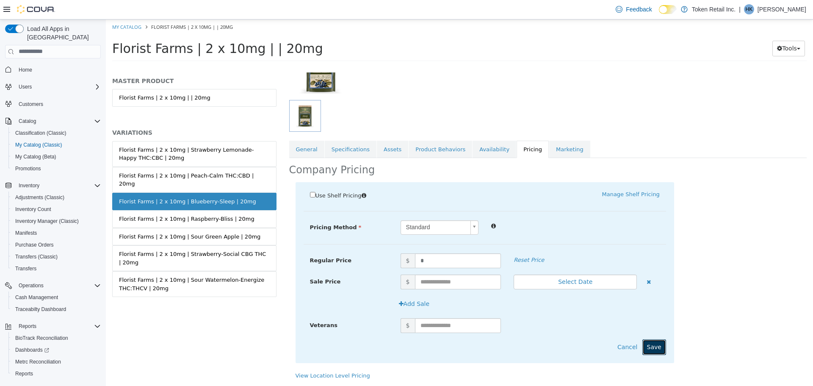
click at [659, 349] on button "Save" at bounding box center [654, 347] width 24 height 16
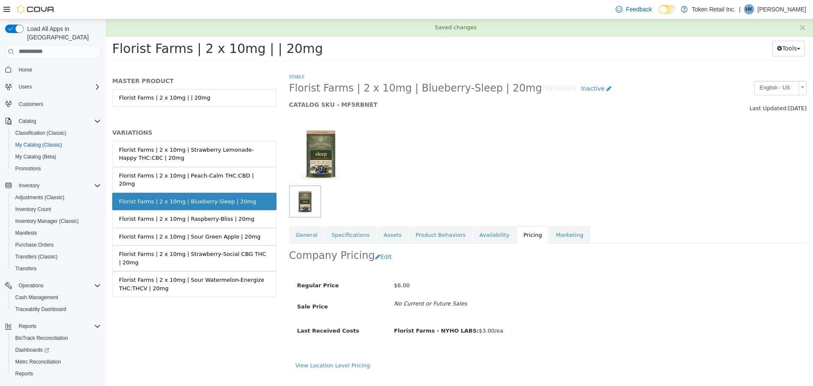
scroll to position [0, 0]
click at [189, 176] on div "Florist Farms | 2 x 10mg | Peach-Calm THC:CBD | 20mg" at bounding box center [194, 179] width 151 height 17
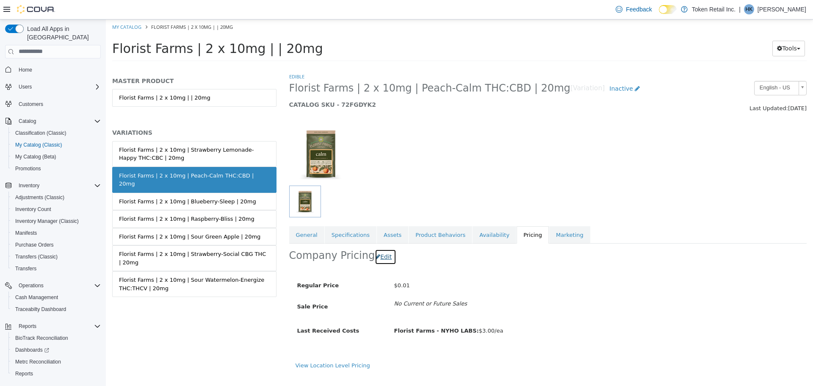
click at [379, 259] on button "Edit" at bounding box center [386, 257] width 22 height 16
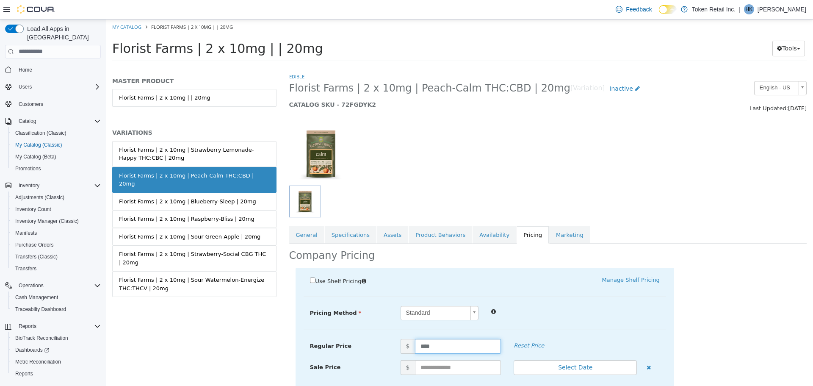
click at [435, 343] on input "****" at bounding box center [458, 345] width 86 height 15
type input "*"
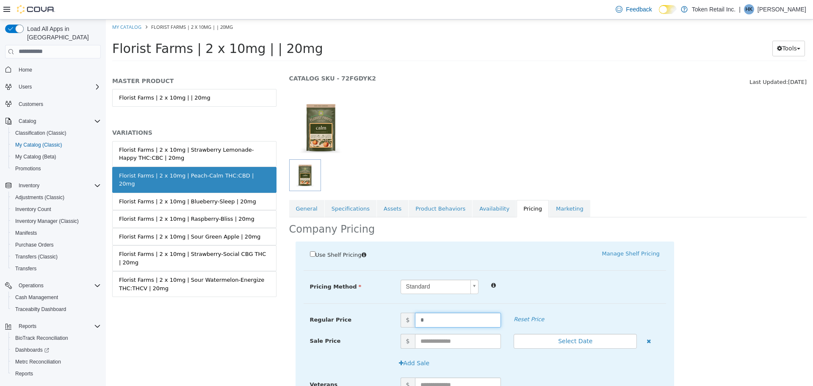
scroll to position [85, 0]
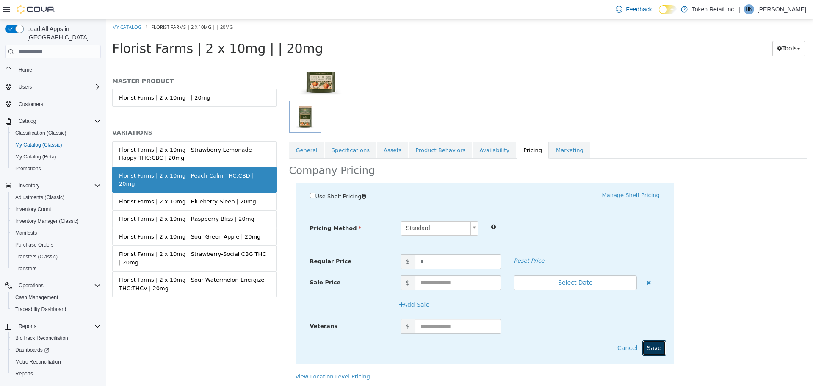
click at [646, 346] on button "Save" at bounding box center [654, 348] width 24 height 16
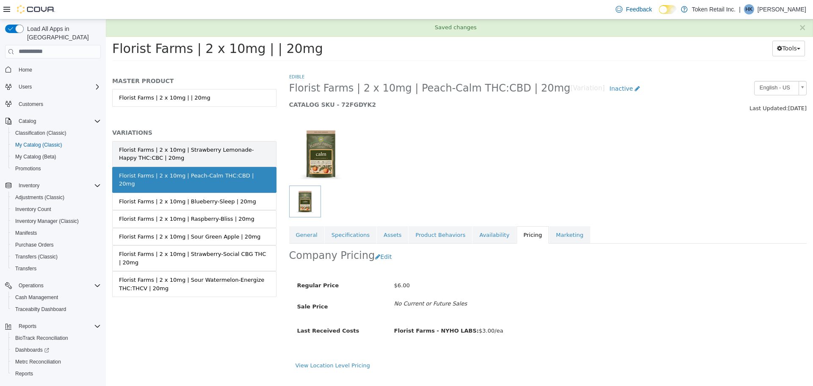
scroll to position [0, 0]
click at [180, 156] on div "Florist Farms | 2 x 10mg | Strawberry Lemonade-Happy THC:CBC | 20mg" at bounding box center [194, 153] width 151 height 17
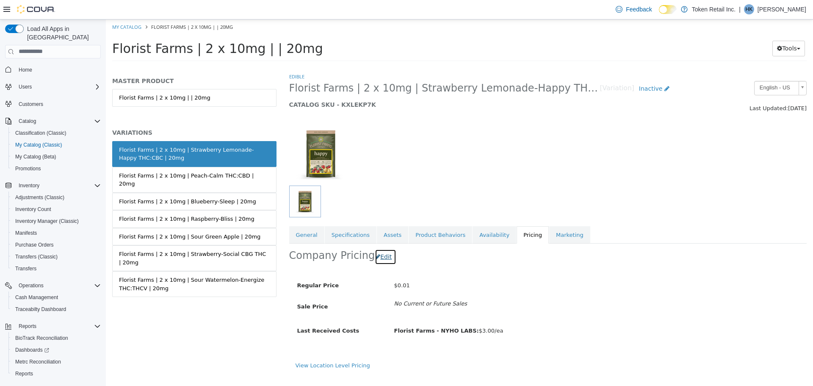
click at [381, 256] on button "Edit" at bounding box center [386, 257] width 22 height 16
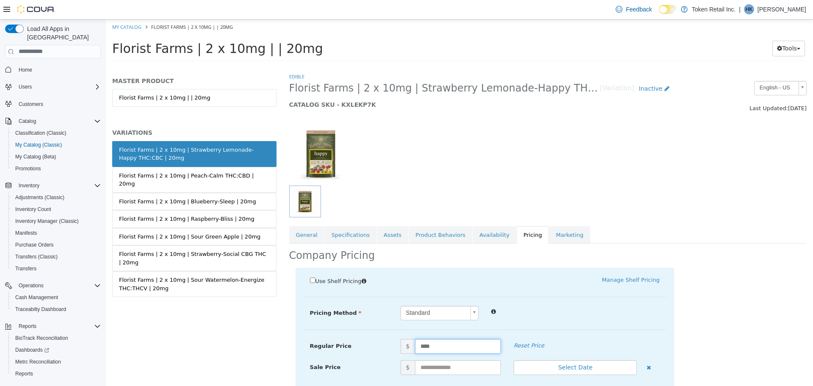
click at [449, 338] on input "****" at bounding box center [458, 345] width 86 height 15
type input "*"
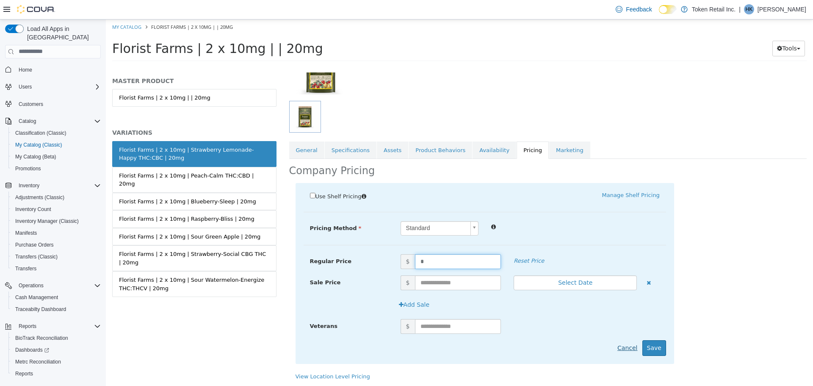
scroll to position [86, 0]
click at [651, 349] on button "Save" at bounding box center [654, 347] width 24 height 16
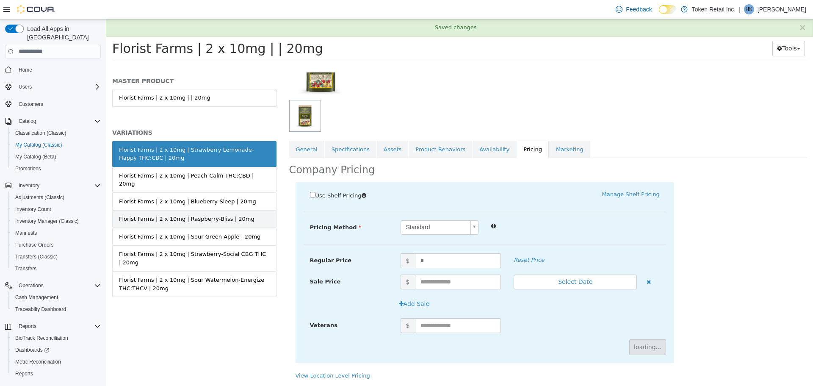
scroll to position [0, 0]
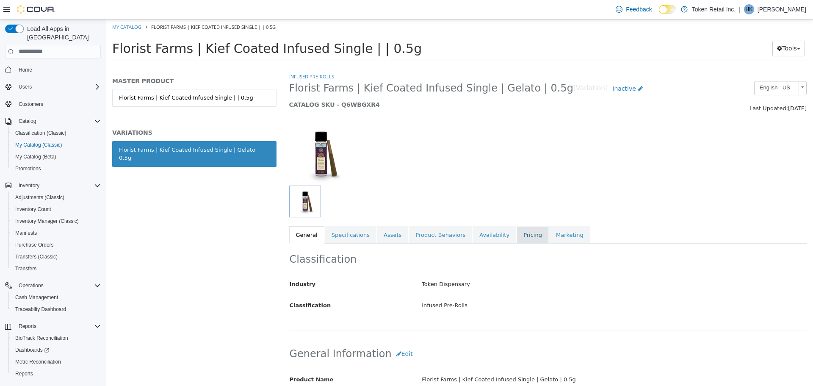
click at [517, 235] on link "Pricing" at bounding box center [533, 235] width 32 height 18
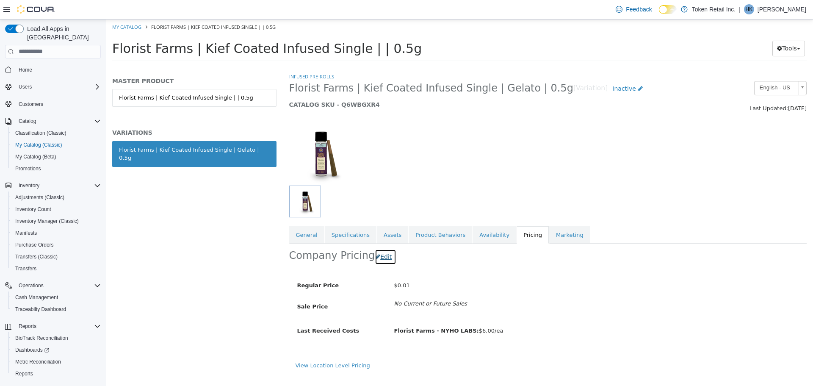
click at [382, 257] on button "Edit" at bounding box center [386, 257] width 22 height 16
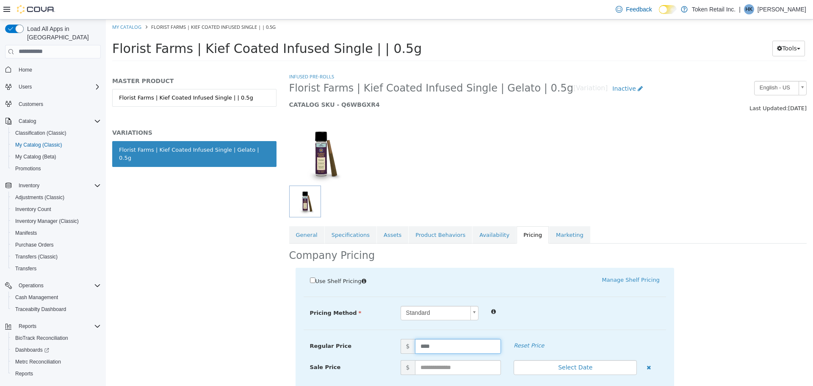
click at [431, 345] on input "****" at bounding box center [458, 345] width 86 height 15
type input "**"
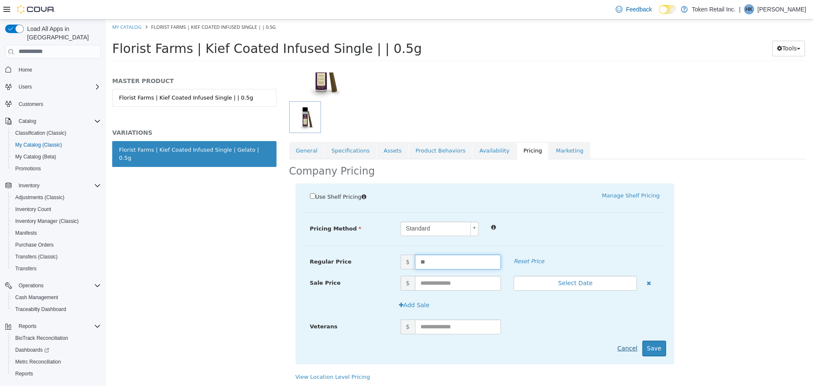
scroll to position [85, 0]
click at [650, 349] on button "Save" at bounding box center [654, 348] width 24 height 16
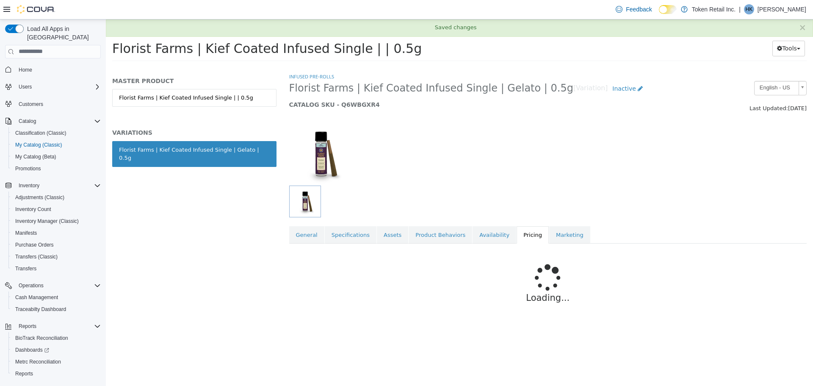
scroll to position [0, 0]
